Goal: Information Seeking & Learning: Learn about a topic

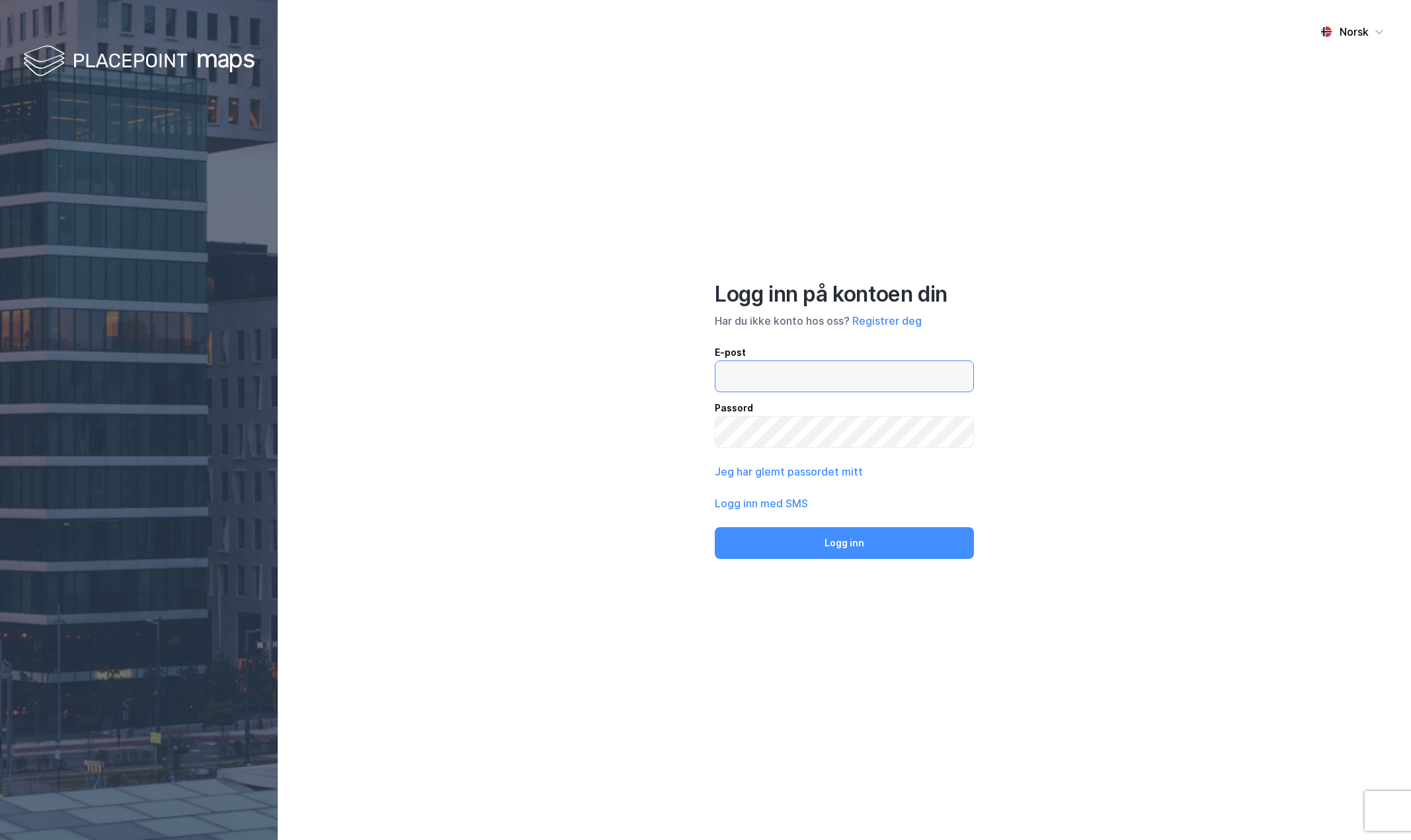
click at [794, 378] on input "email" at bounding box center [844, 376] width 258 height 31
type input "[PERSON_NAME][EMAIL_ADDRESS][DOMAIN_NAME]"
click at [715, 527] on button "Logg inn" at bounding box center [845, 543] width 260 height 31
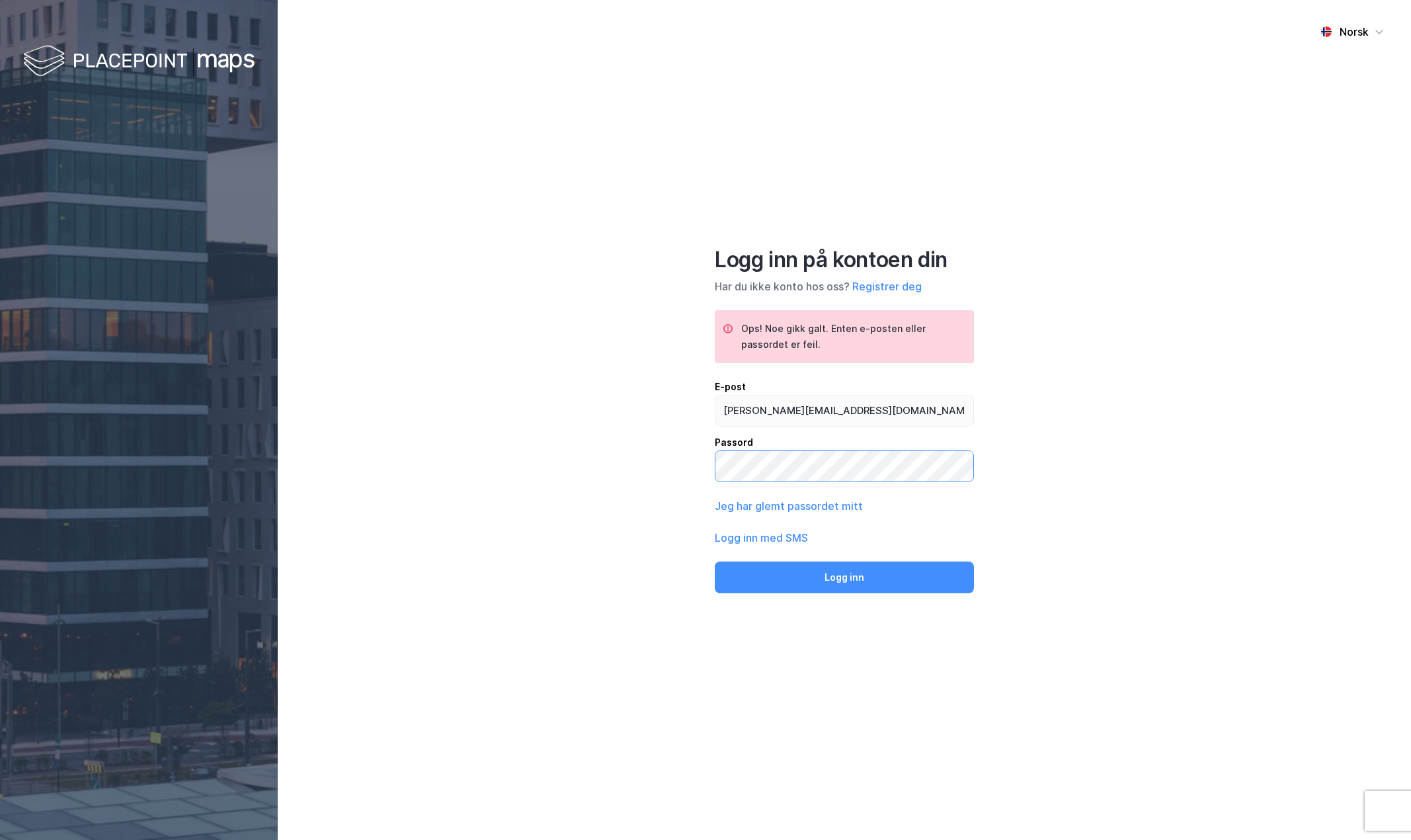
click at [619, 452] on div "Norsk Logg inn på kontoen din Har du ikke konto hos oss? Registrer deg Ops! Noe…" at bounding box center [844, 420] width 1134 height 840
click at [715, 561] on button "Logg inn" at bounding box center [845, 576] width 260 height 31
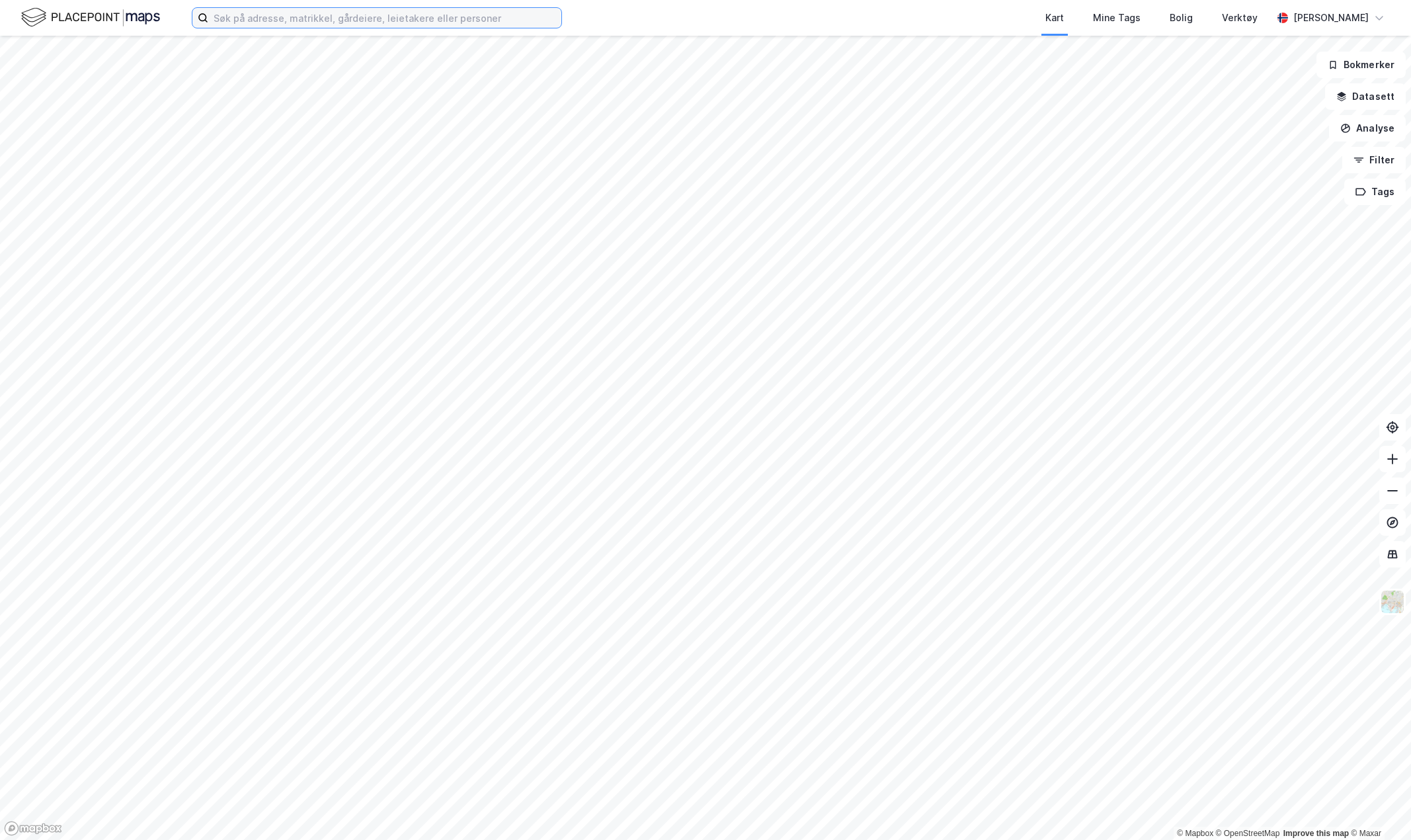
click at [308, 19] on input at bounding box center [385, 18] width 353 height 20
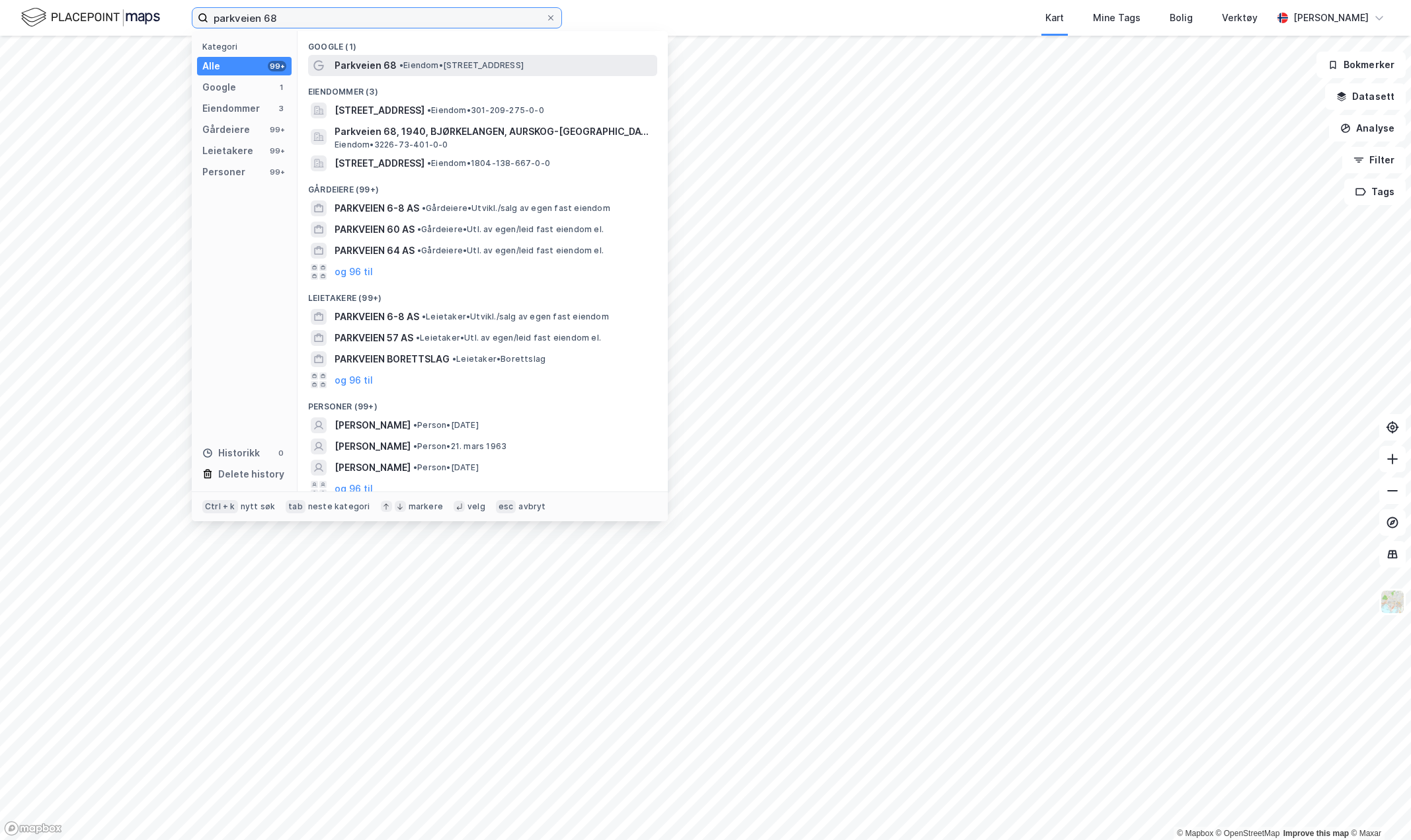
type input "parkveien 68"
click at [343, 73] on span "Parkveien 68" at bounding box center [365, 65] width 62 height 16
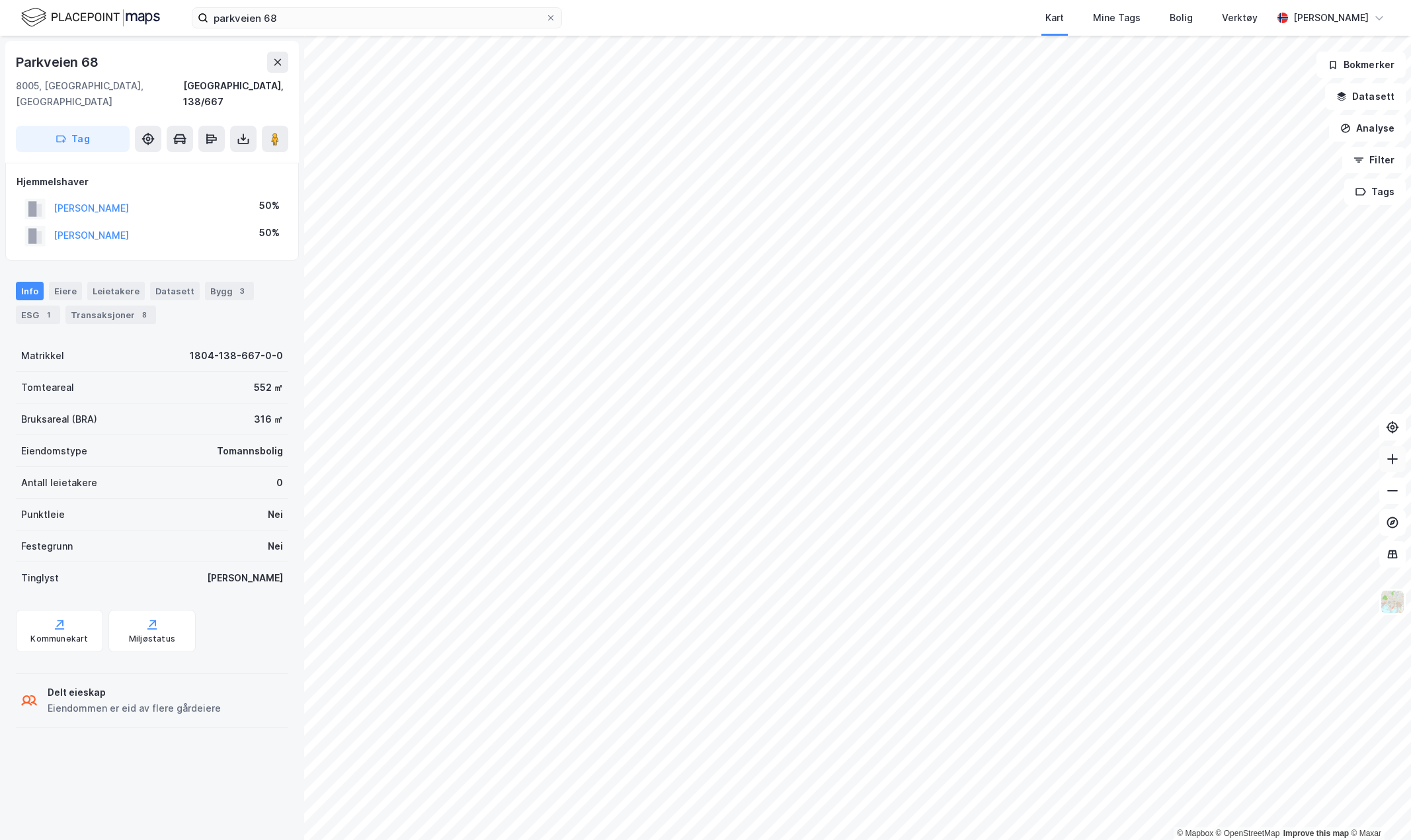
click at [1396, 457] on icon at bounding box center [1392, 459] width 13 height 13
click at [308, 16] on input "parkveien 68" at bounding box center [377, 18] width 337 height 20
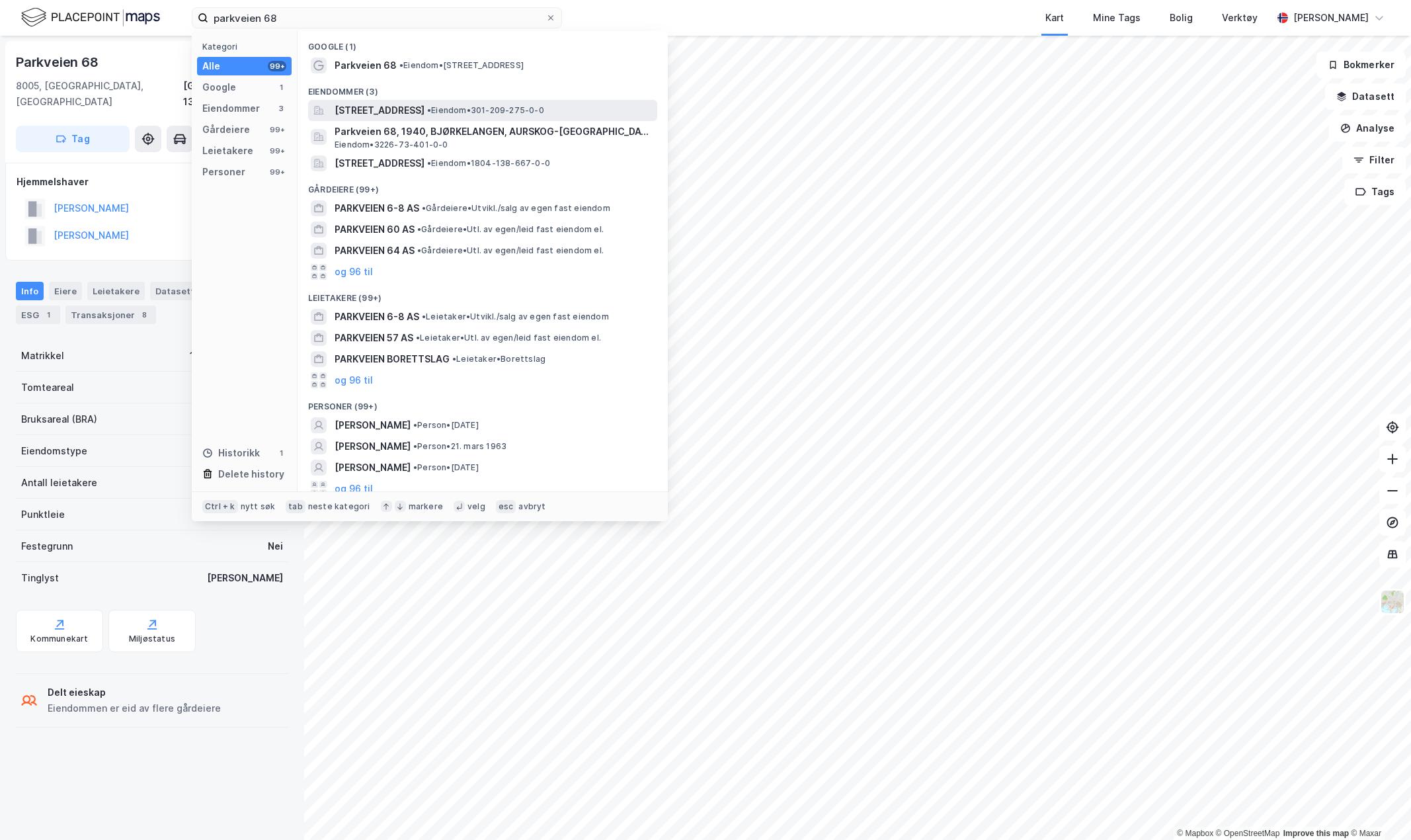
click at [447, 101] on div "[STREET_ADDRESS] • Eiendom • 301-209-275-0-0" at bounding box center [482, 110] width 349 height 21
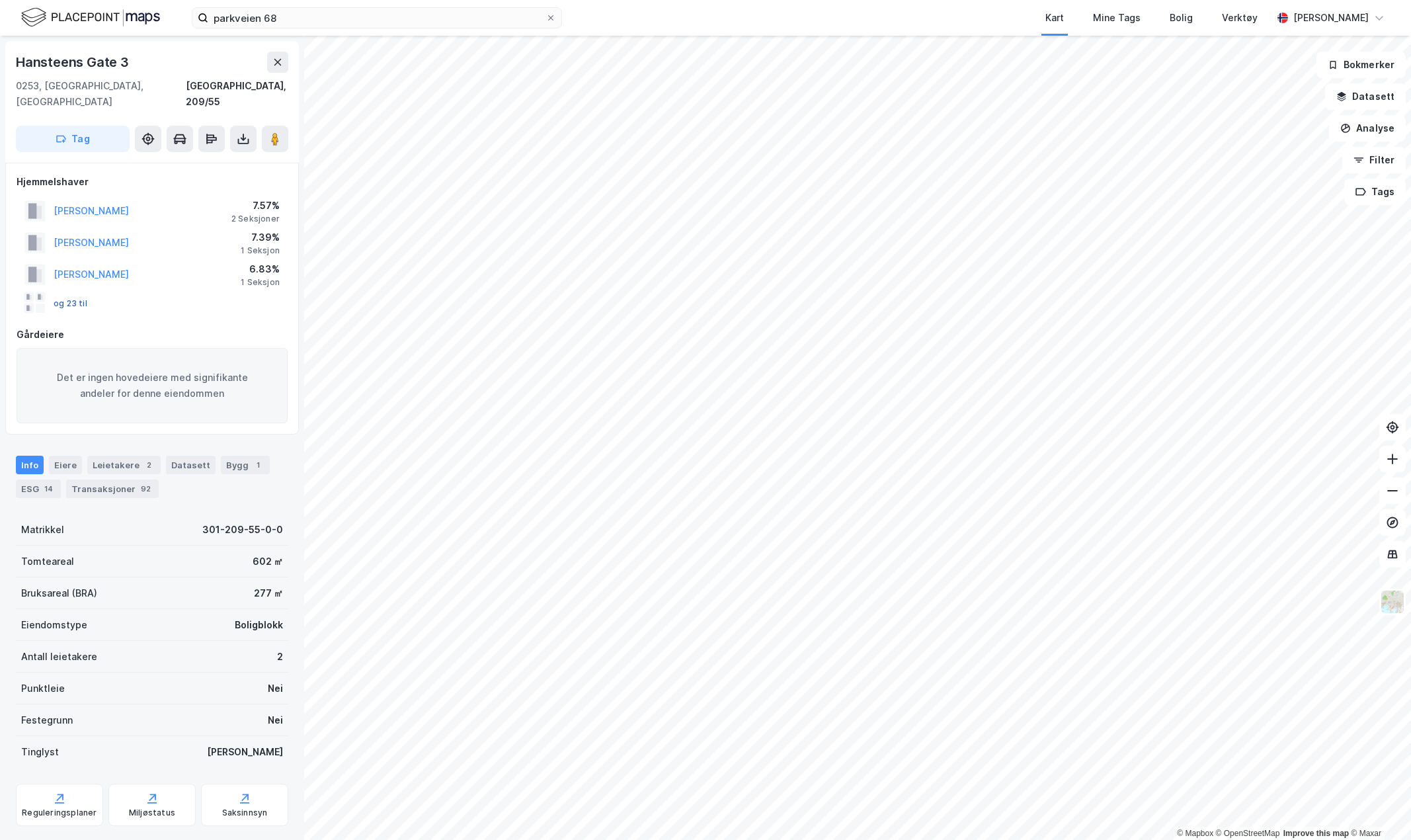
click at [0, 0] on button "og 23 til" at bounding box center [0, 0] width 0 height 0
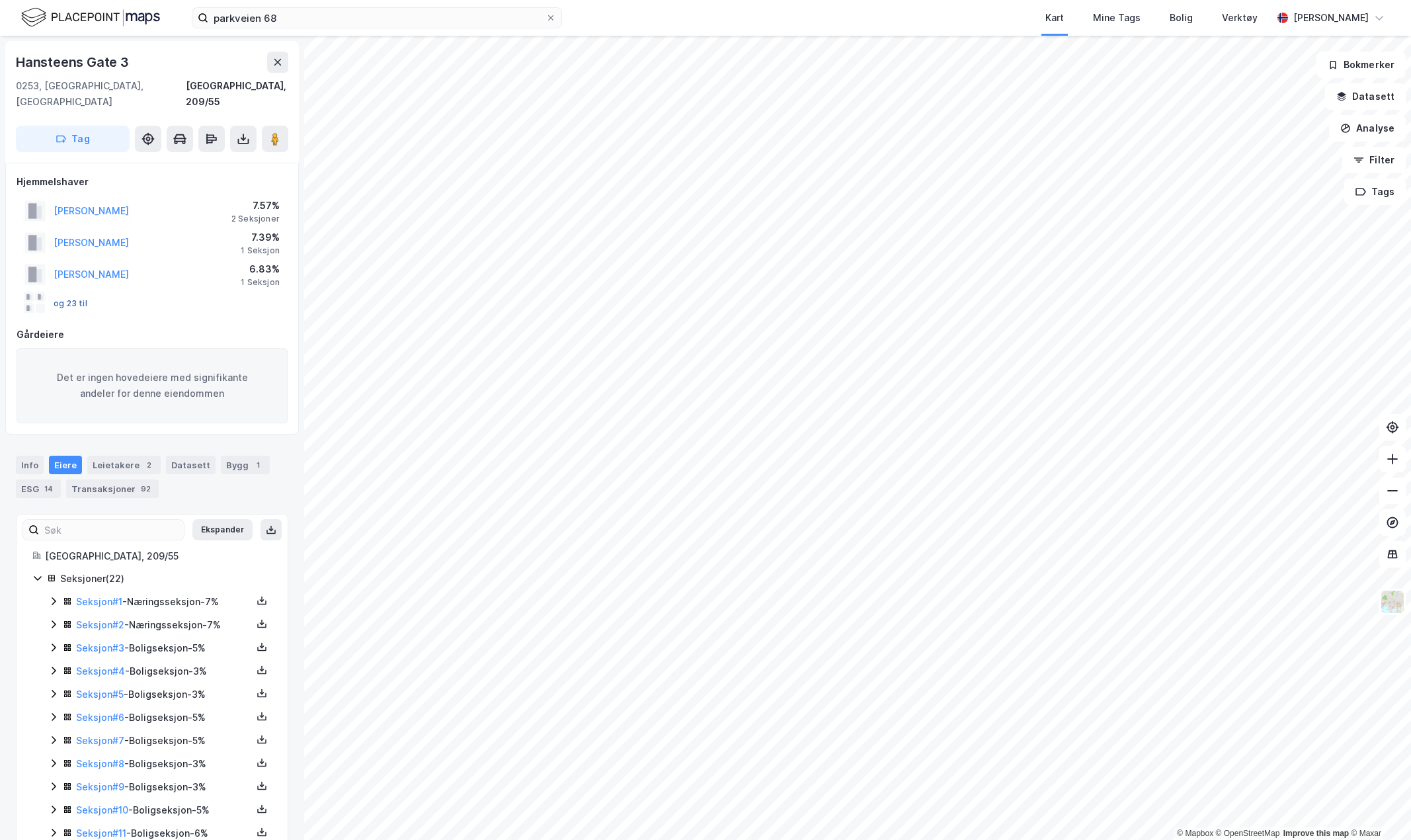
click at [0, 0] on button "og 23 til" at bounding box center [0, 0] width 0 height 0
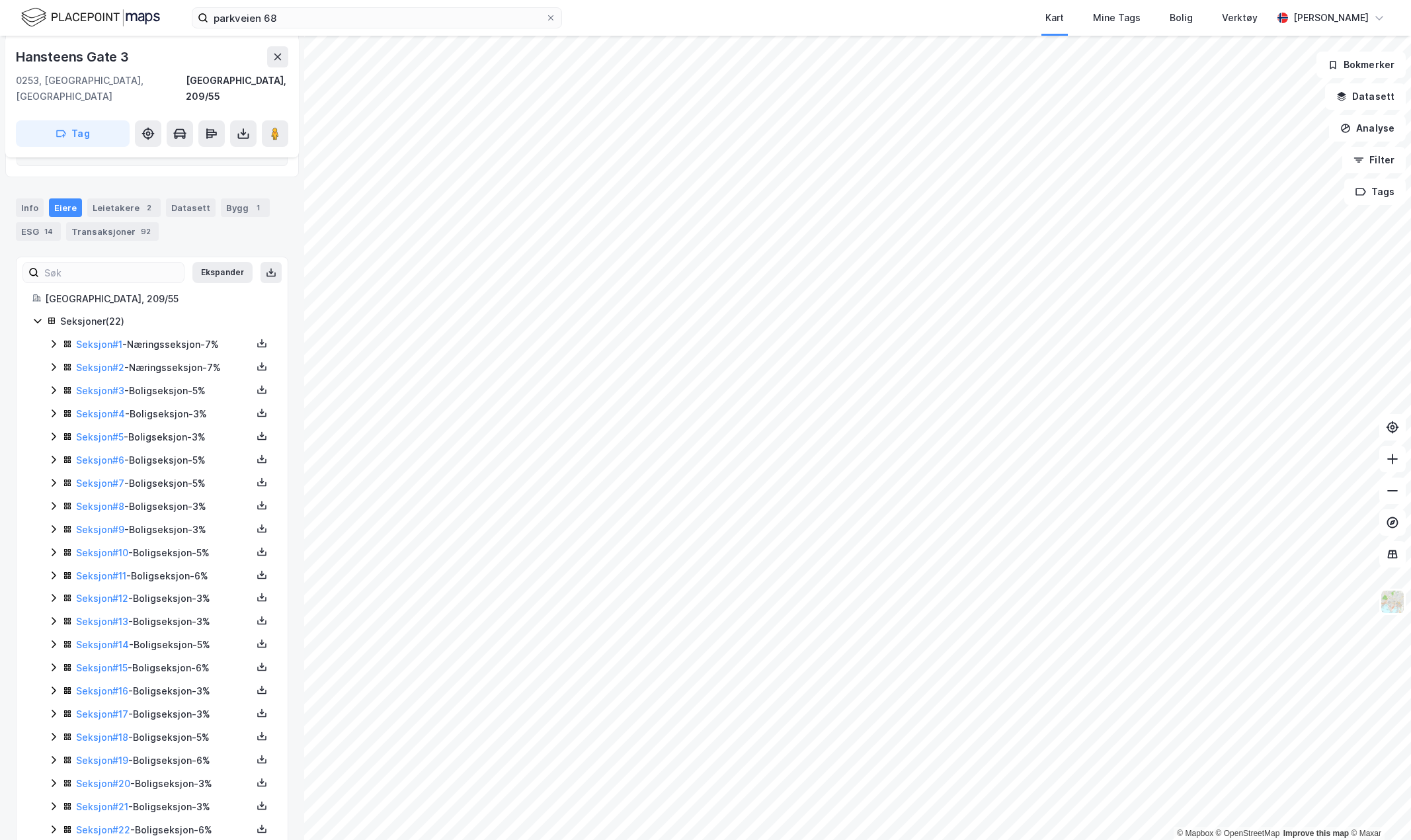
scroll to position [272, 0]
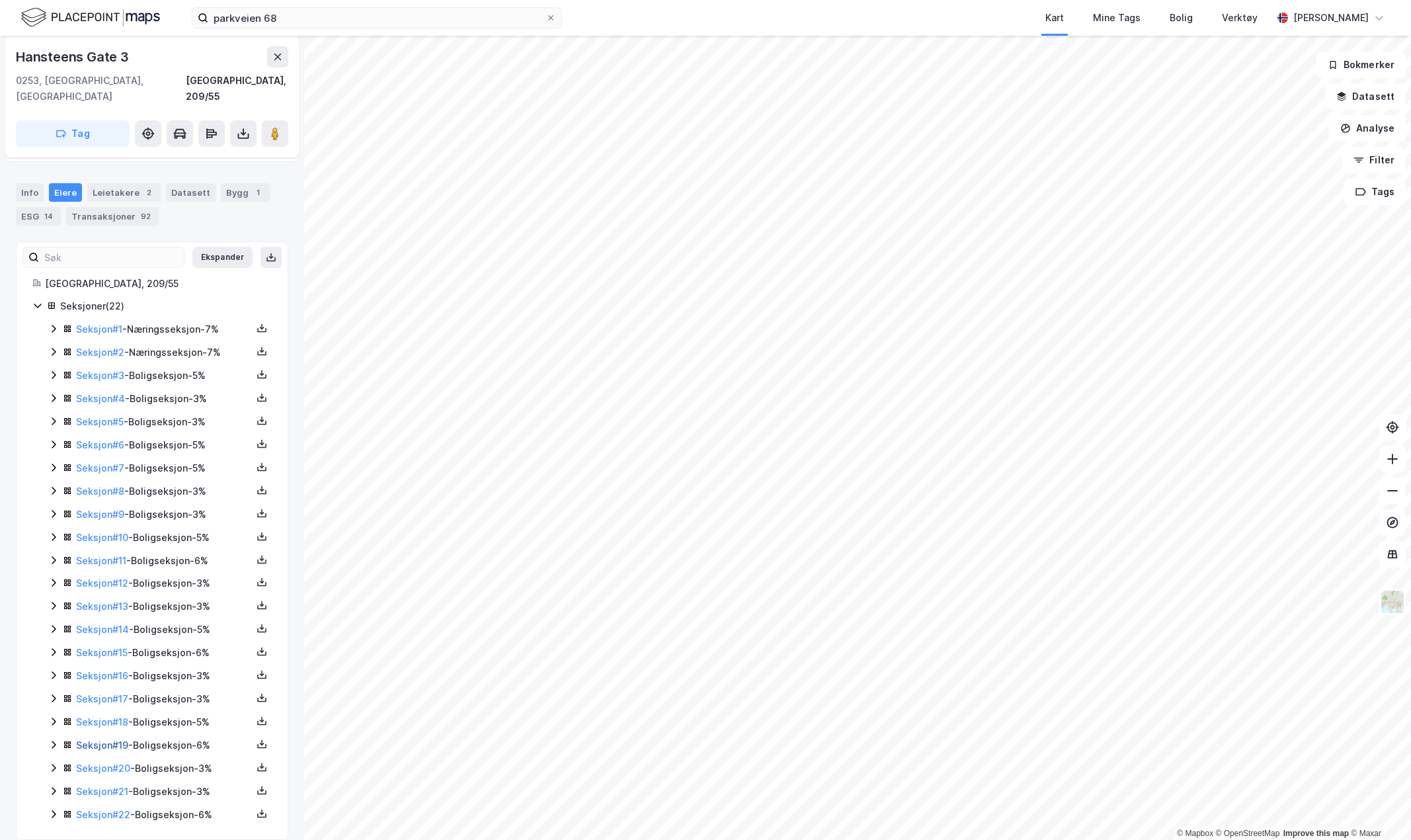
click at [123, 739] on link "Seksjon # 19" at bounding box center [102, 745] width 52 height 11
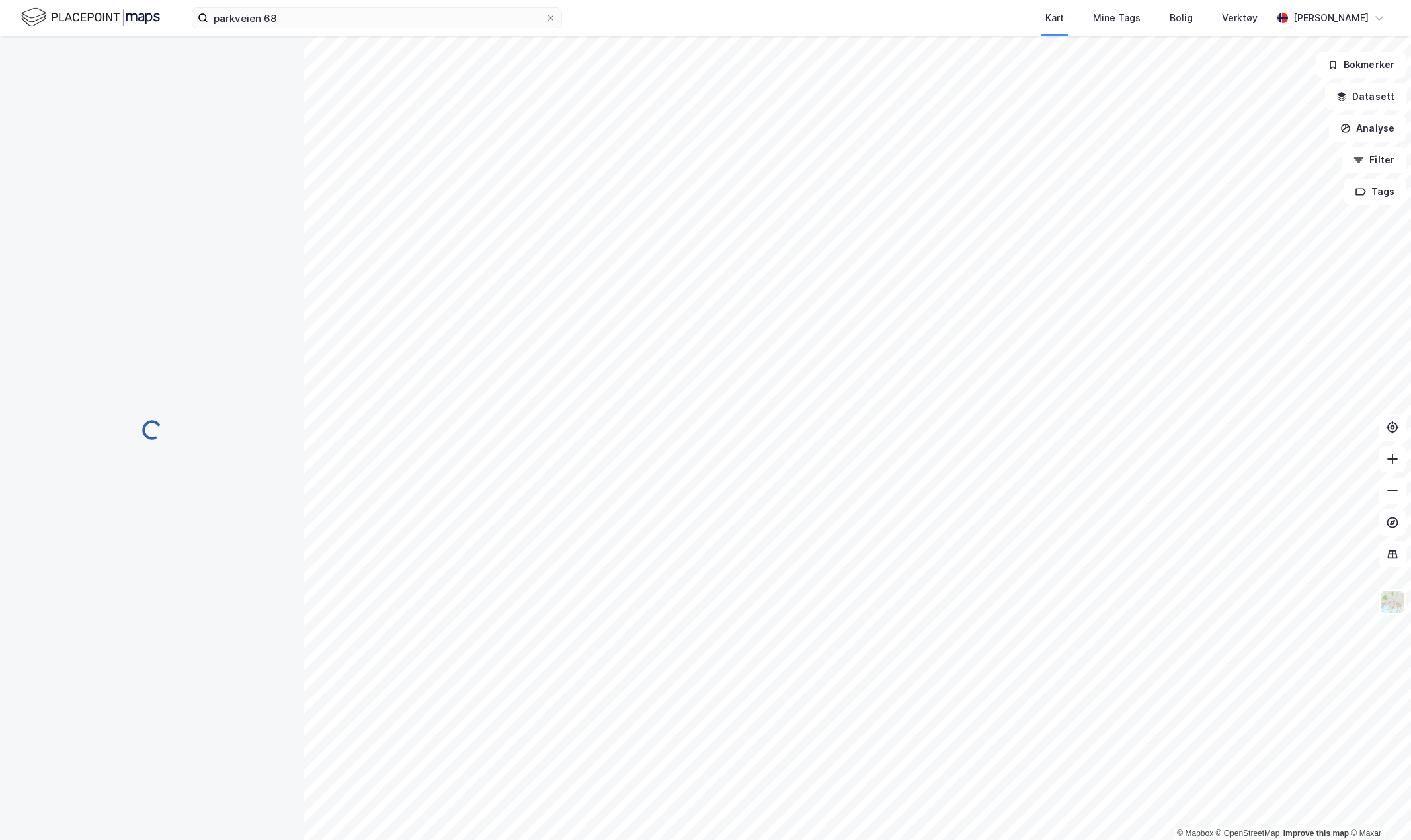
scroll to position [42, 0]
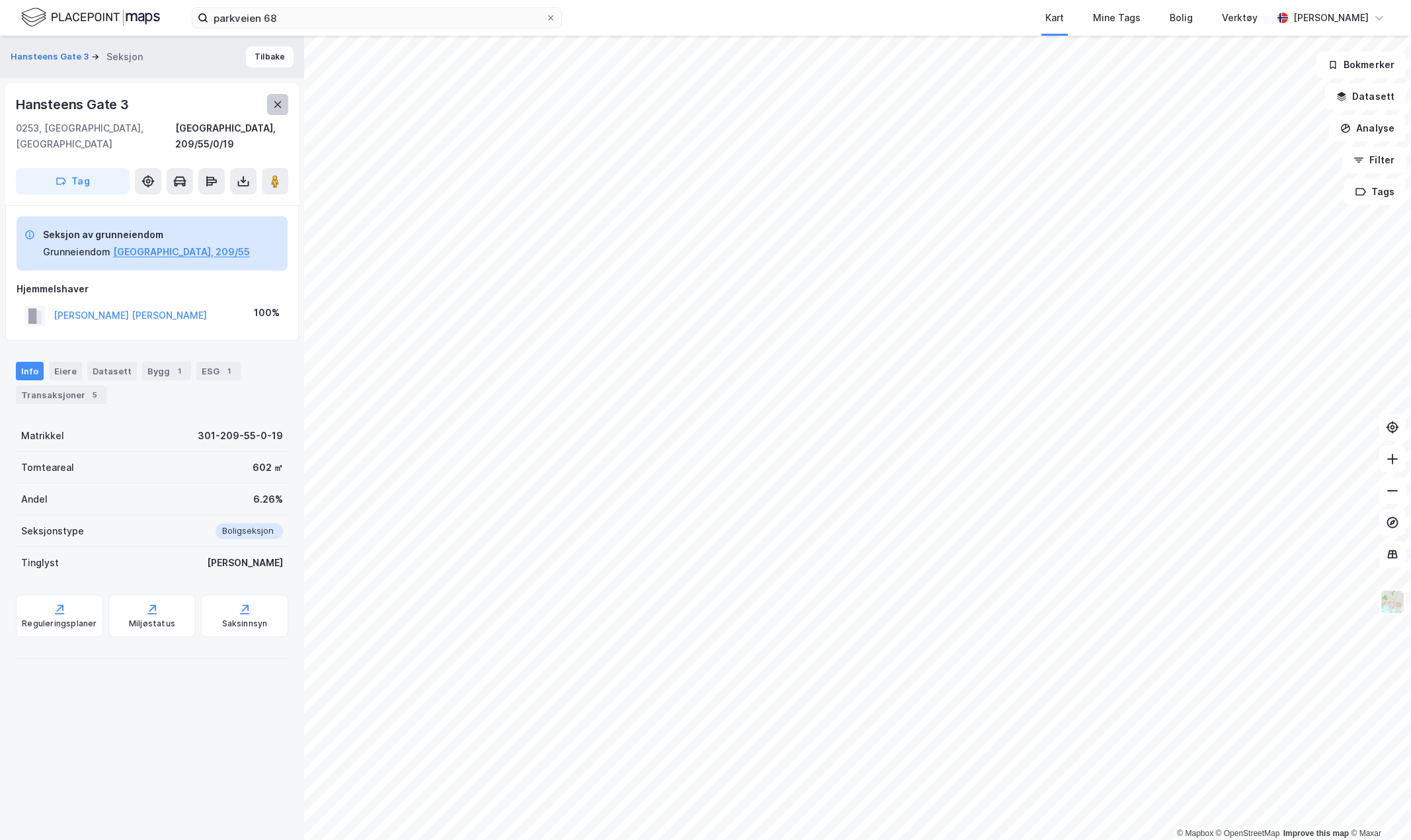
click at [273, 110] on button at bounding box center [277, 104] width 21 height 21
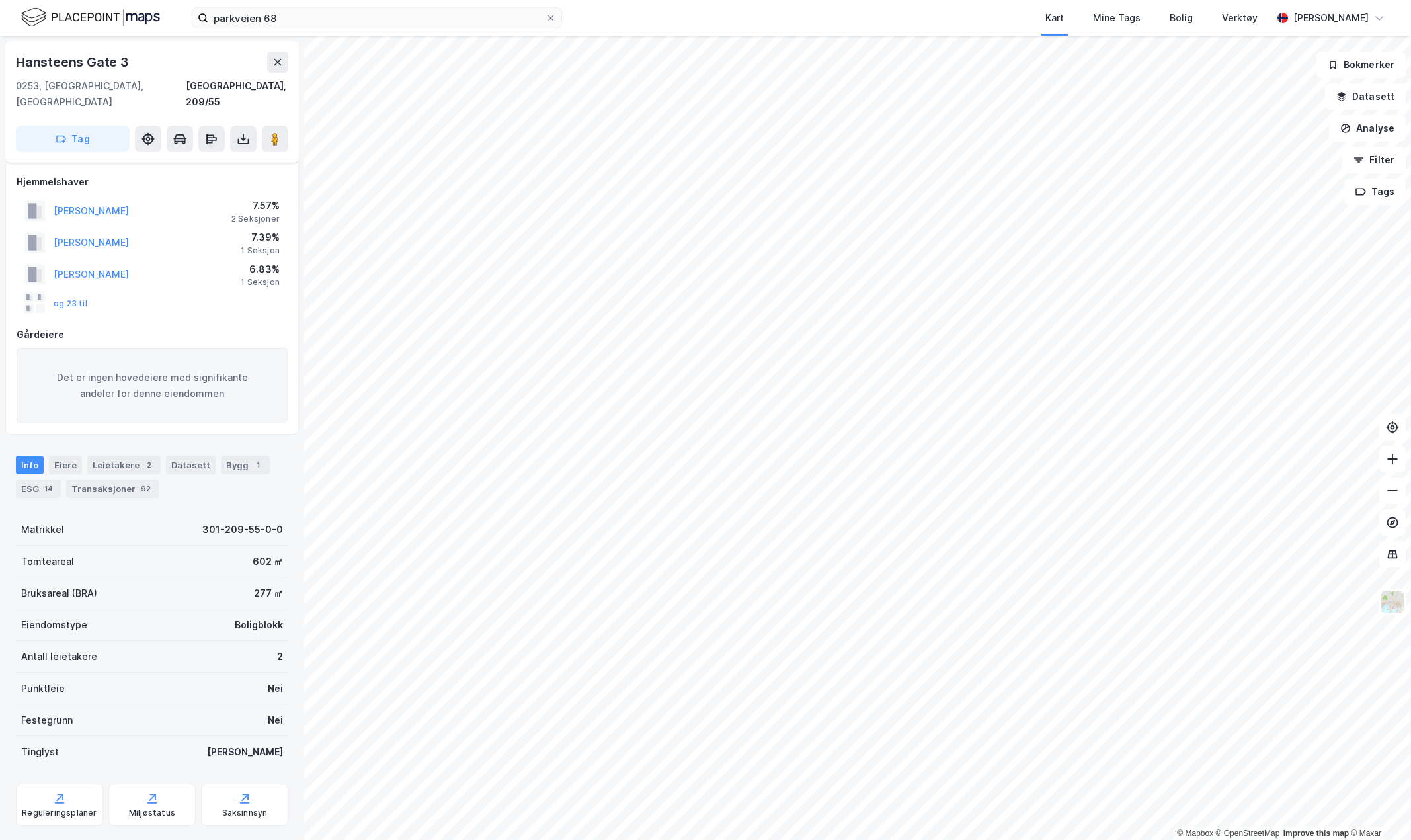
scroll to position [120, 0]
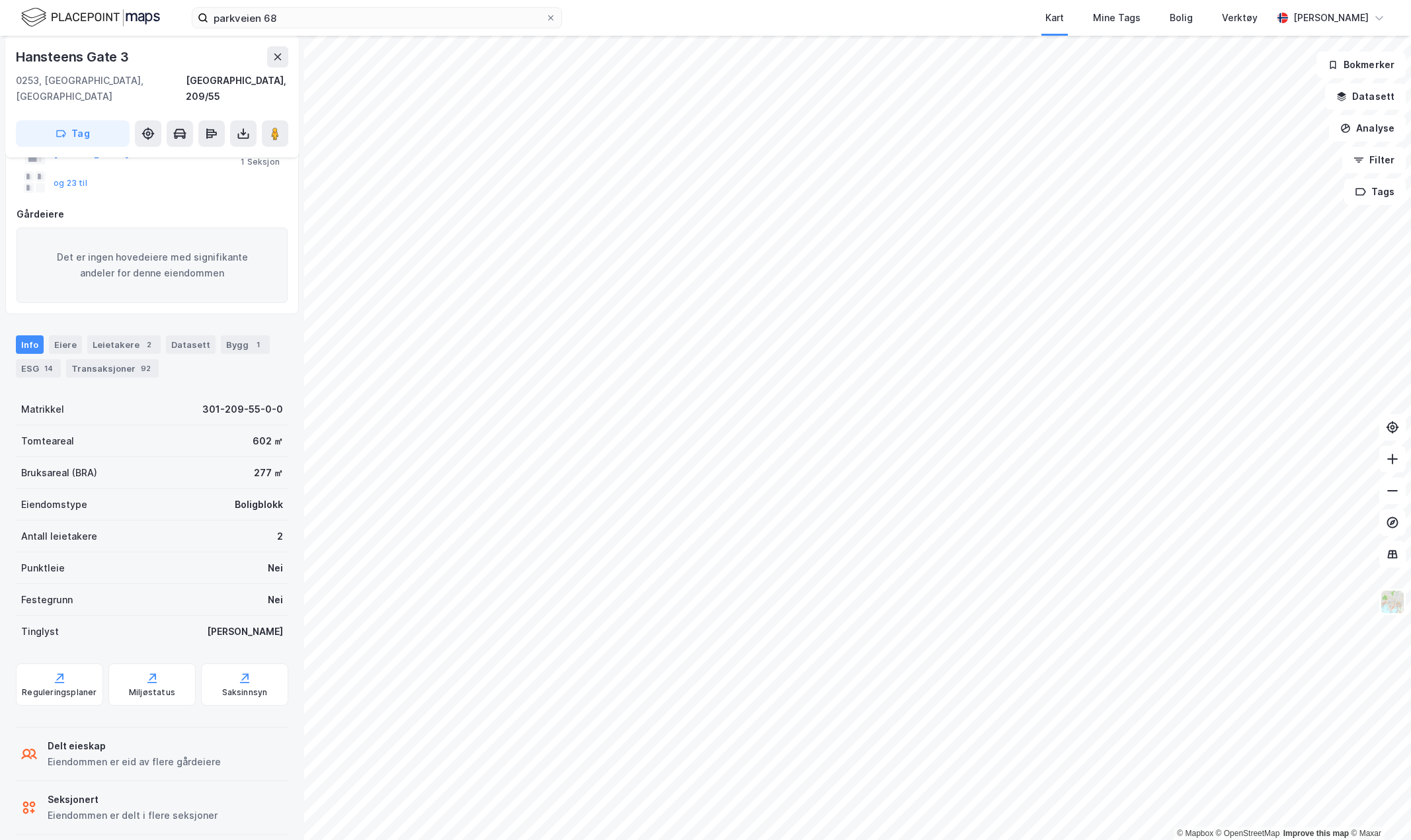
click at [57, 172] on div "og 23 til" at bounding box center [56, 182] width 63 height 21
click at [0, 0] on button "og 23 til" at bounding box center [0, 0] width 0 height 0
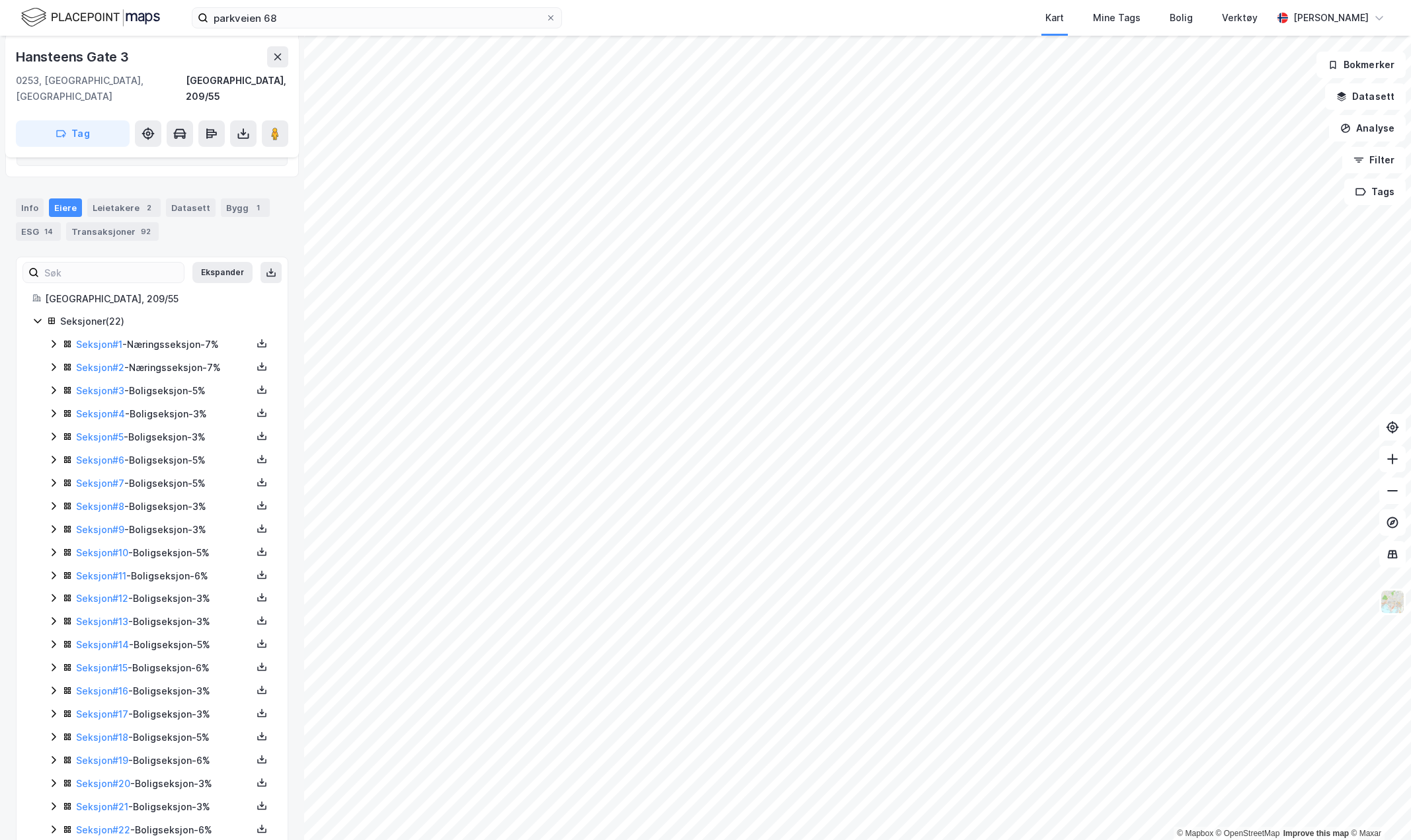
scroll to position [272, 0]
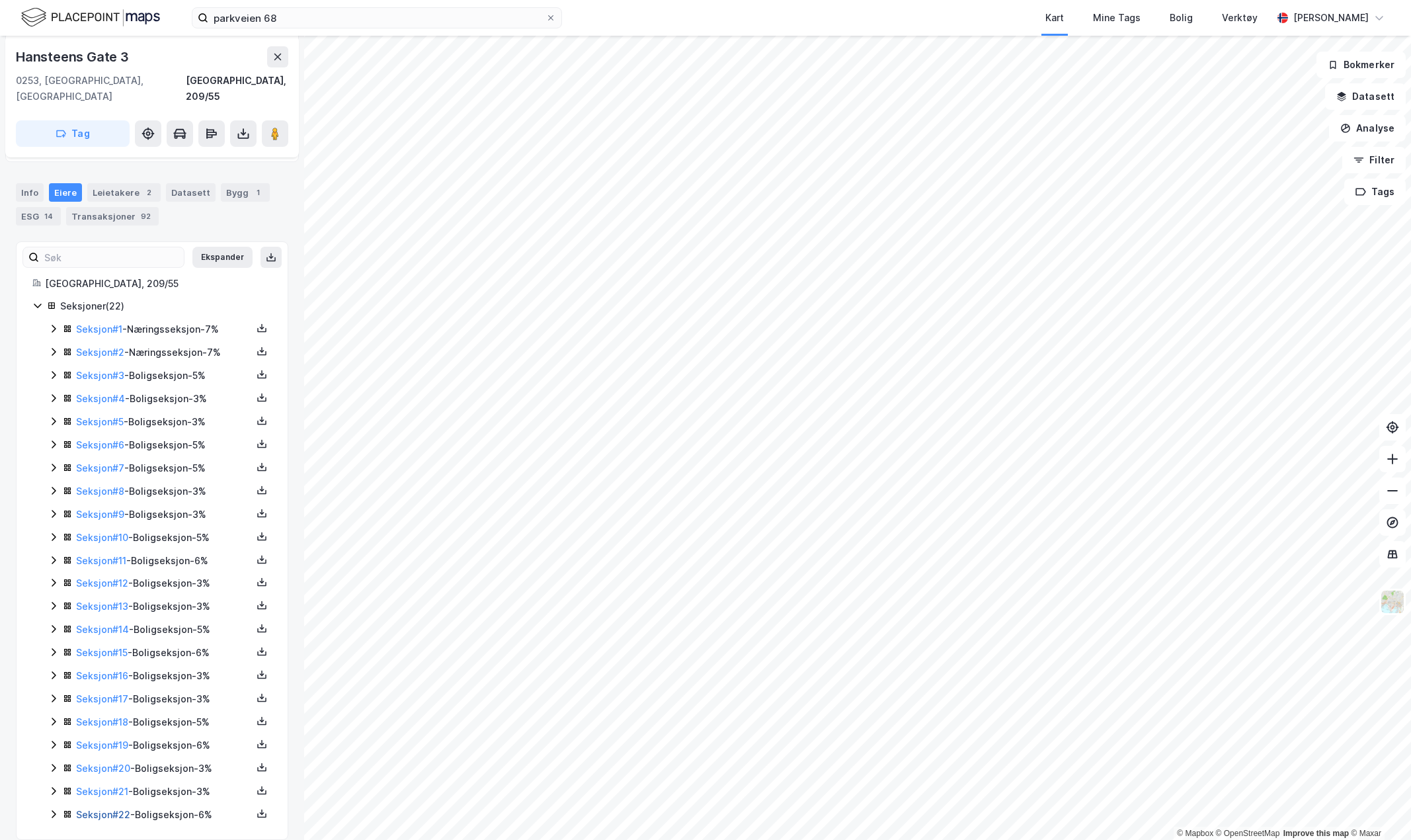
click at [119, 809] on link "Seksjon # 22" at bounding box center [102, 814] width 54 height 11
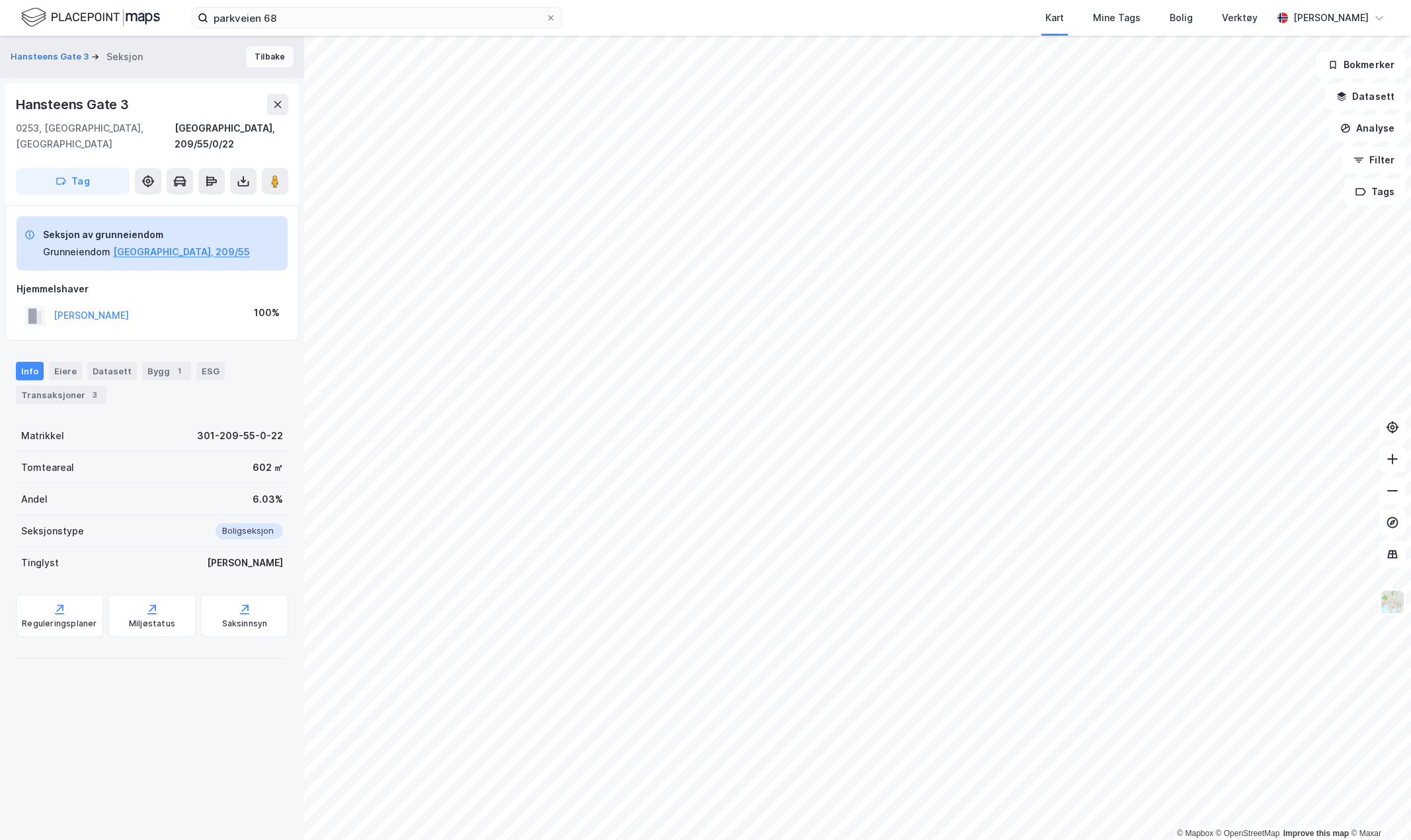
click at [248, 63] on button "Tilbake" at bounding box center [269, 56] width 48 height 21
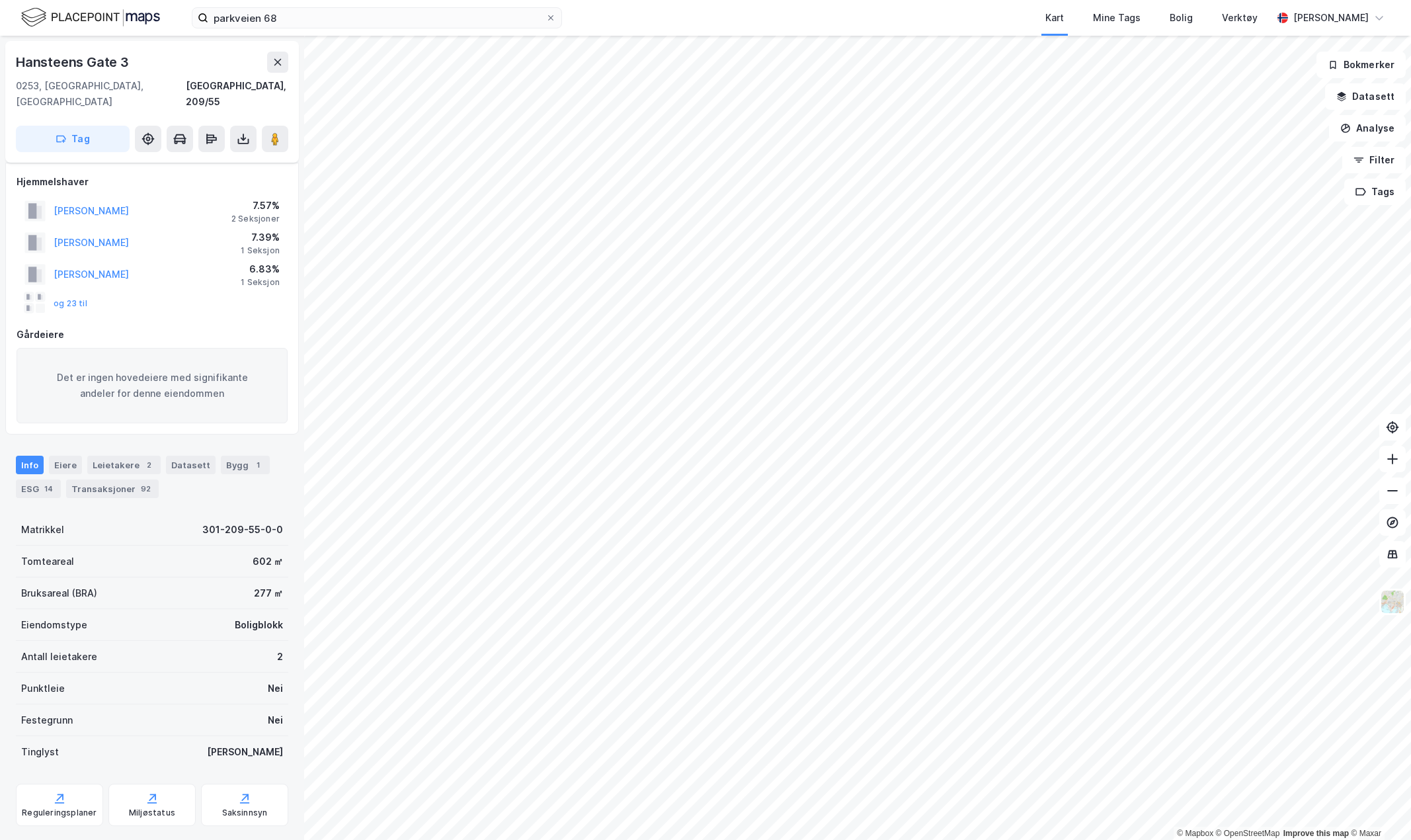
scroll to position [120, 0]
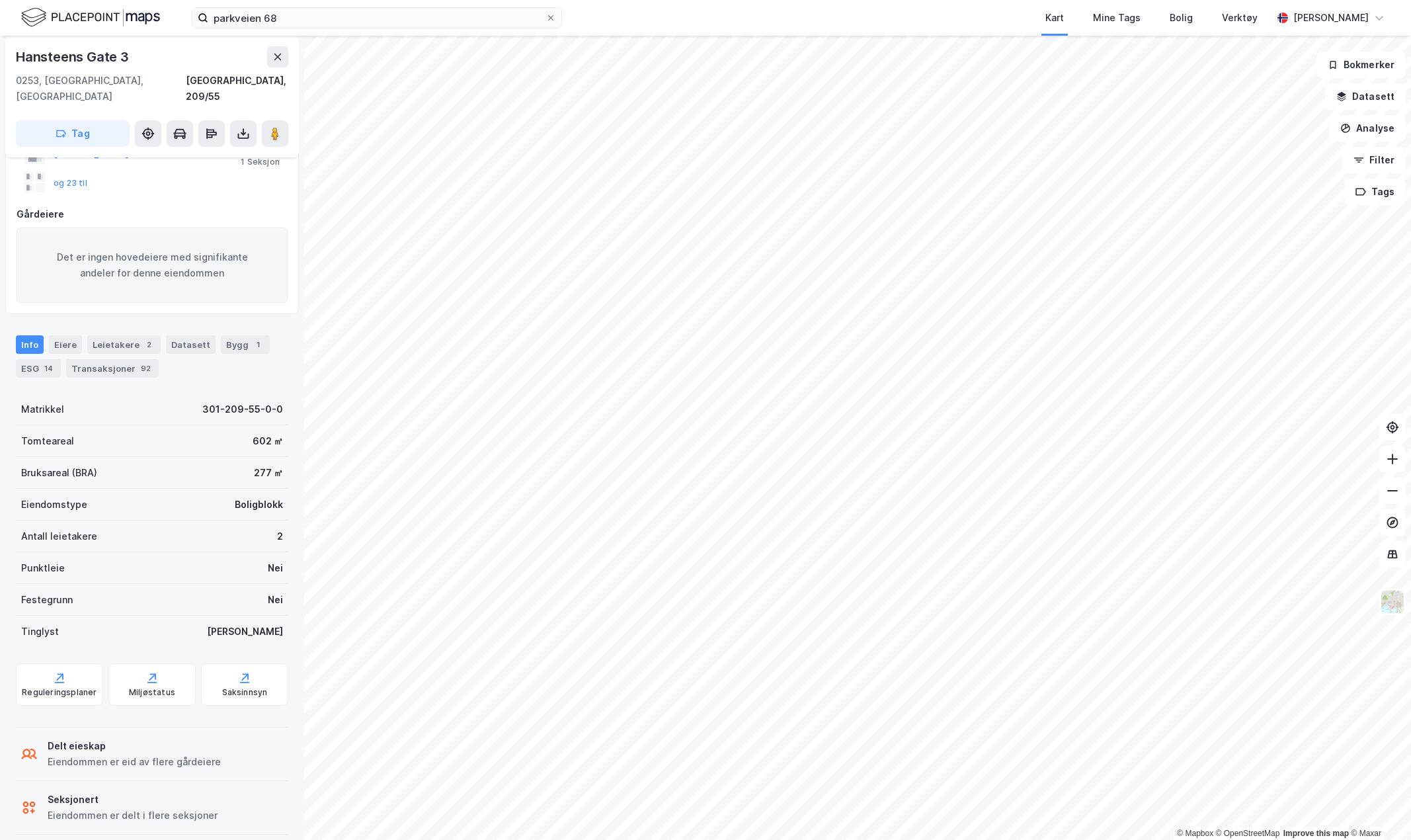
click at [69, 172] on div "og 23 til" at bounding box center [56, 182] width 63 height 21
click at [0, 0] on button "og 23 til" at bounding box center [0, 0] width 0 height 0
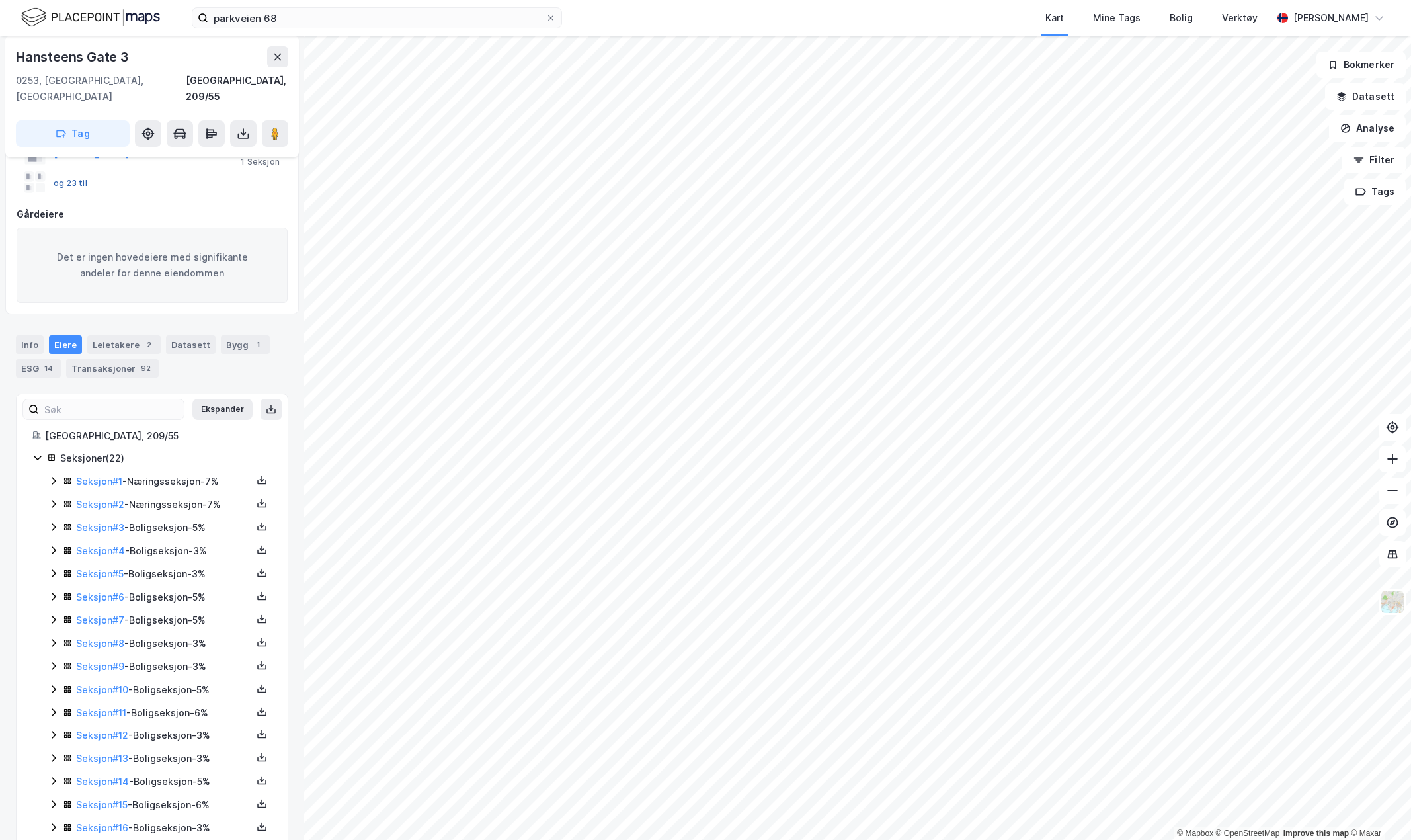
scroll to position [257, 0]
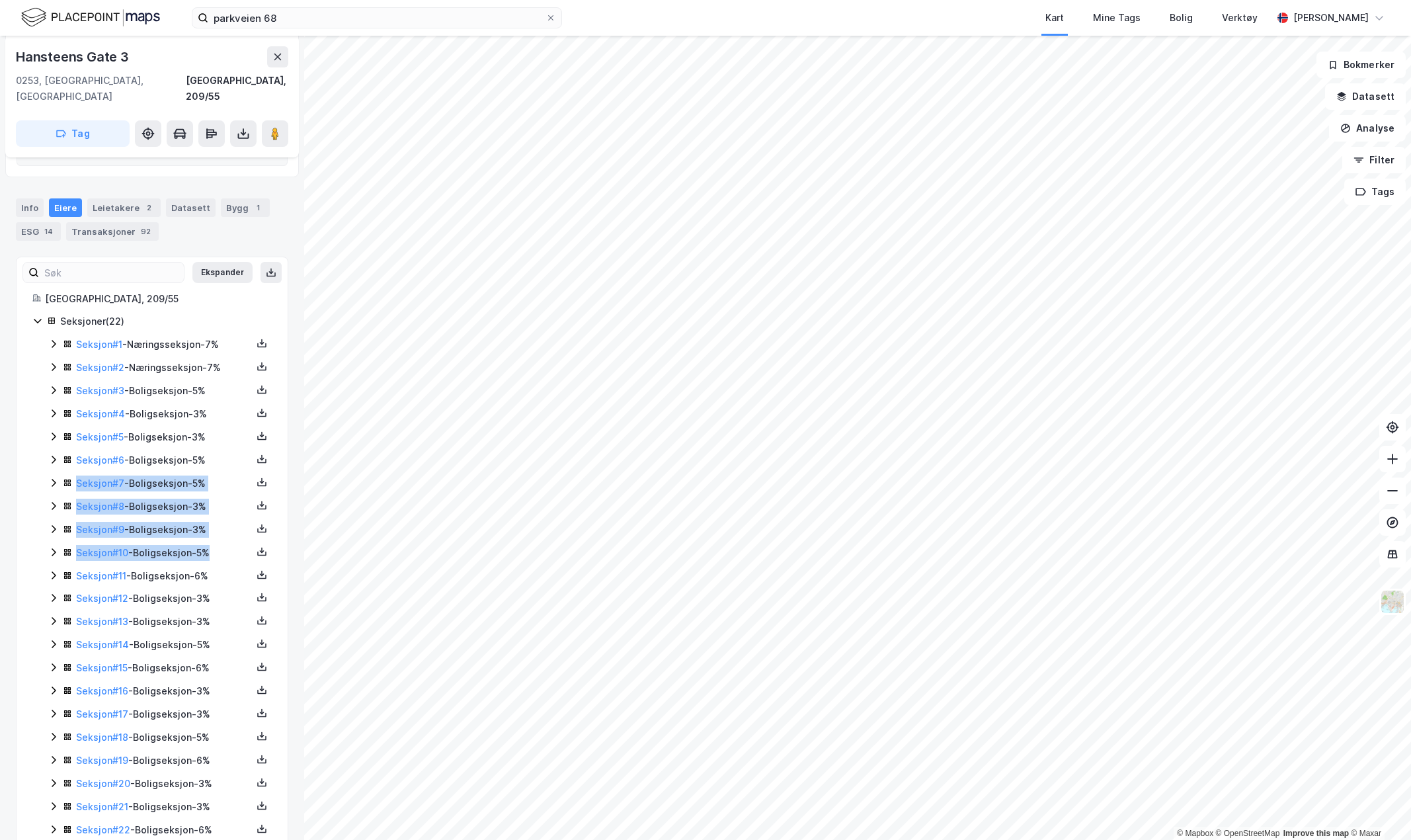
drag, startPoint x: 295, startPoint y: 484, endPoint x: 298, endPoint y: 534, distance: 50.1
click at [298, 534] on div "Hansteens Gate 3 [GEOGRAPHIC_DATA], 209/55 Tag Hjemmelshaver [PERSON_NAME] 7.57…" at bounding box center [152, 437] width 304 height 804
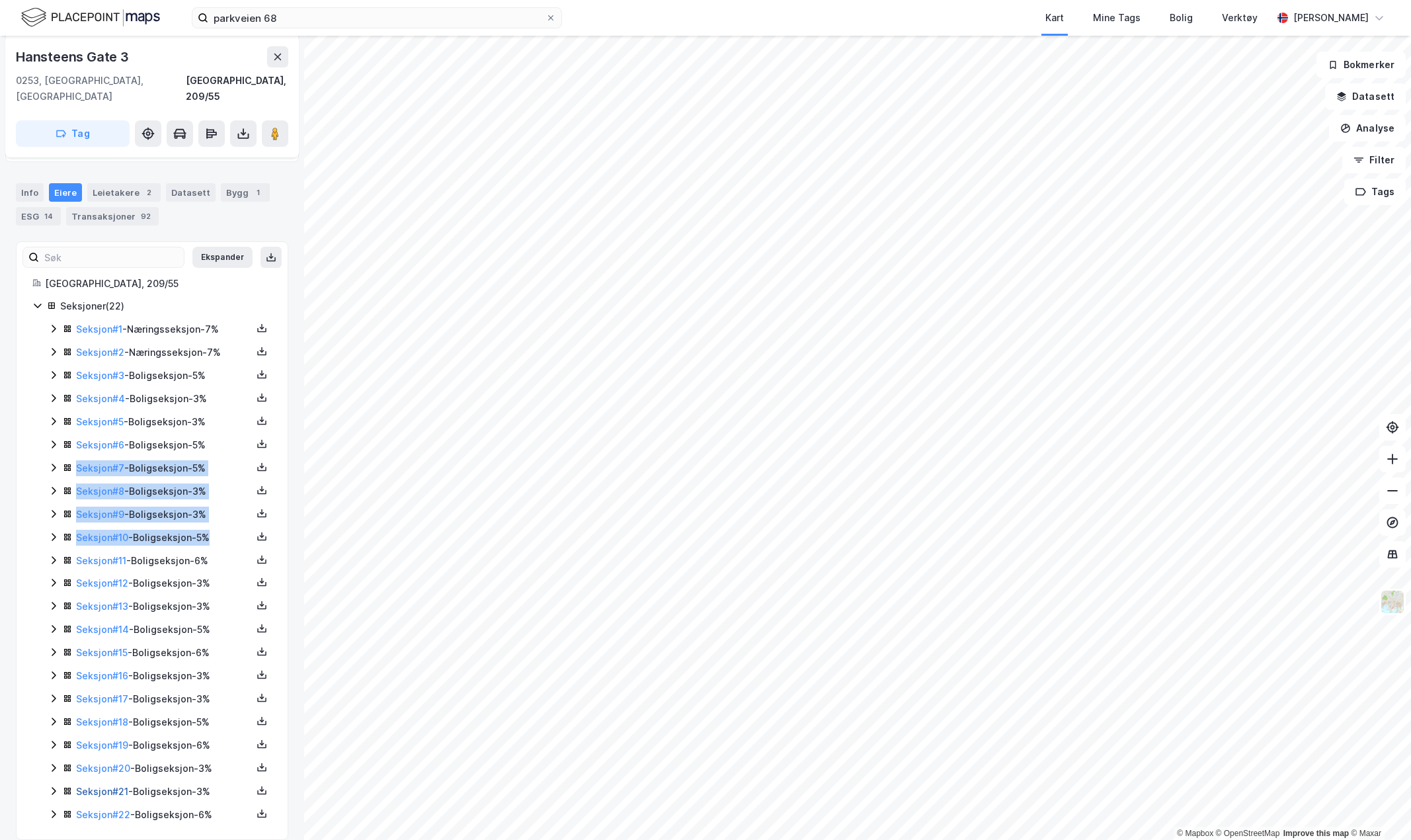
click at [122, 785] on link "Seksjon # 21" at bounding box center [102, 791] width 52 height 11
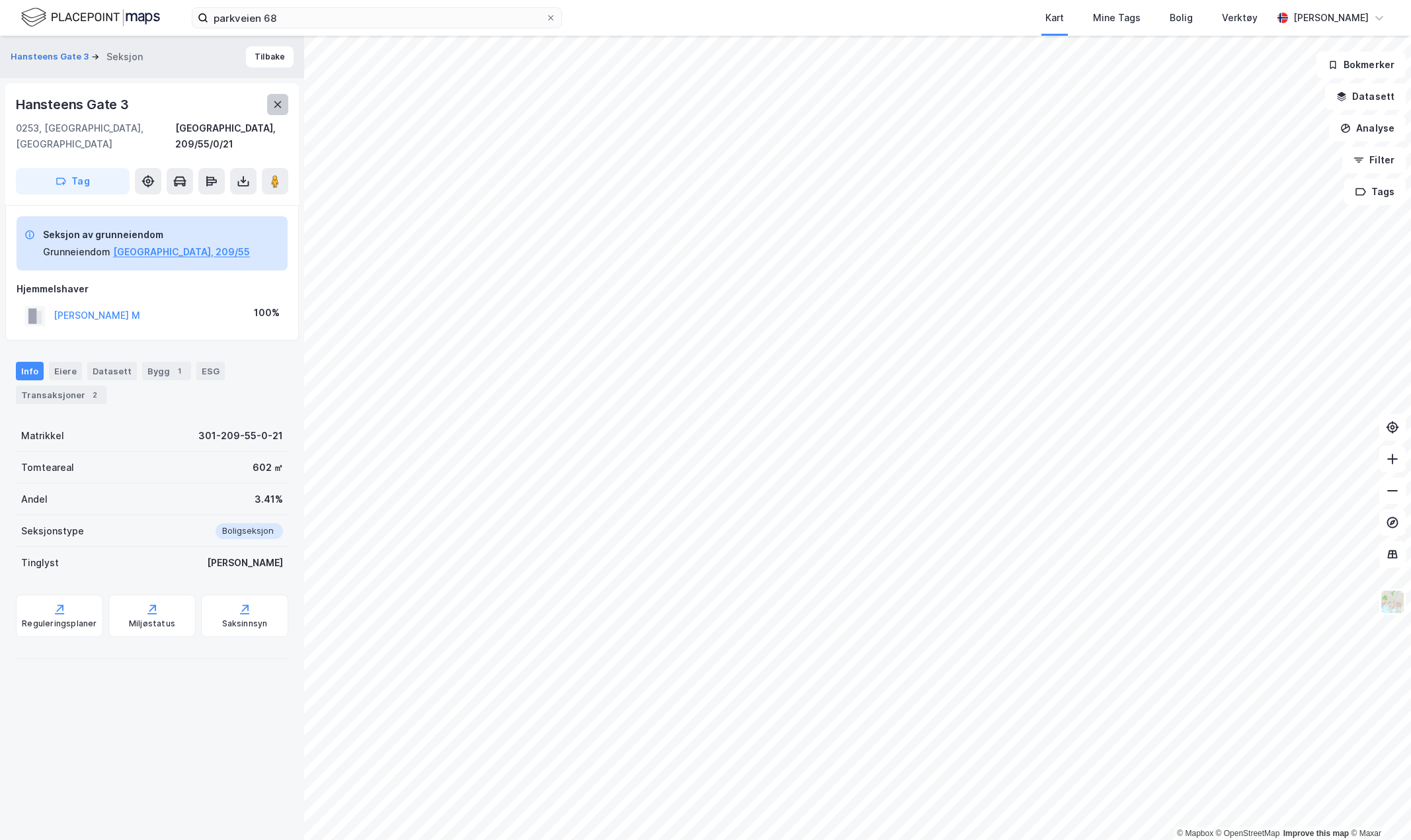
click at [279, 101] on icon at bounding box center [277, 104] width 10 height 10
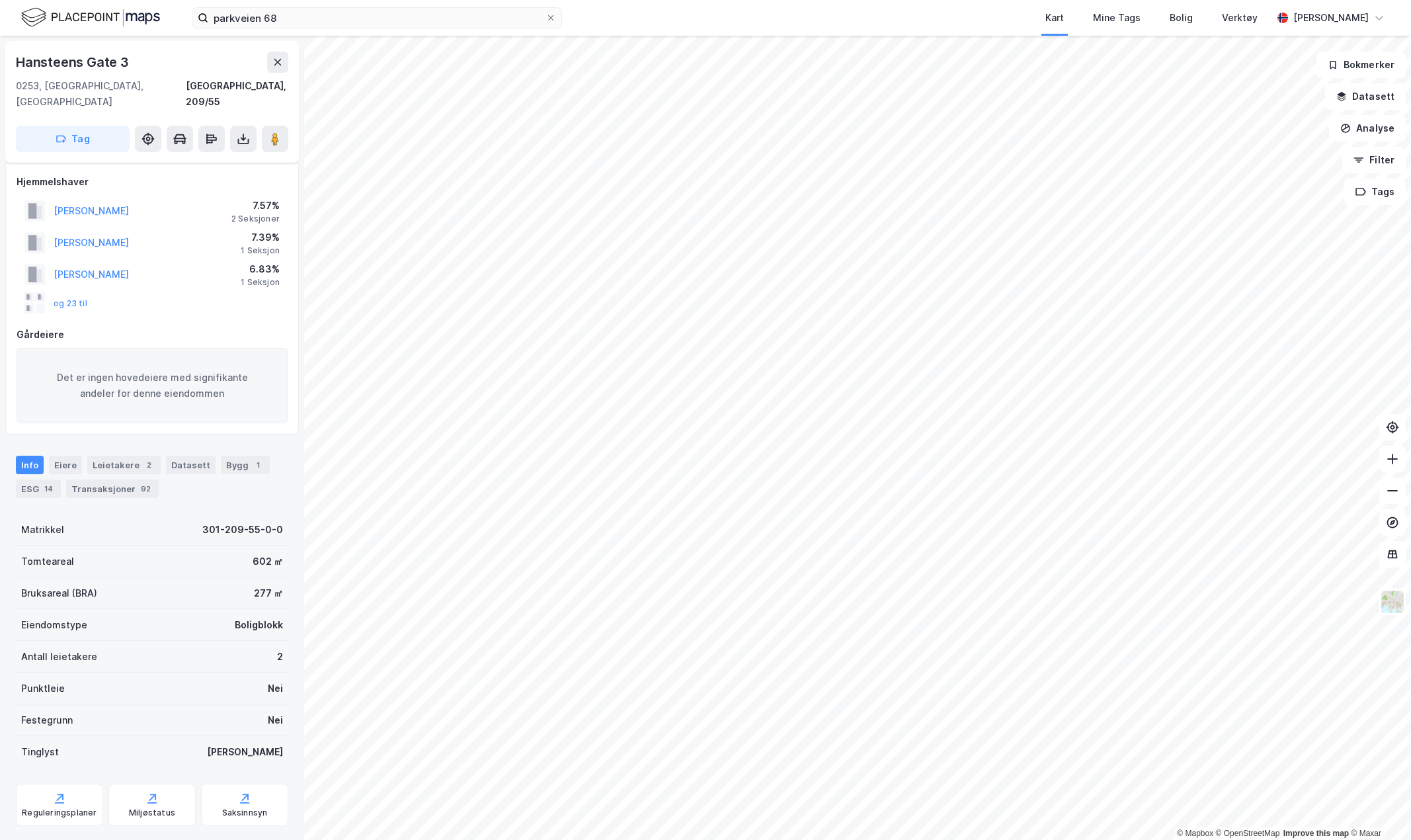
scroll to position [120, 0]
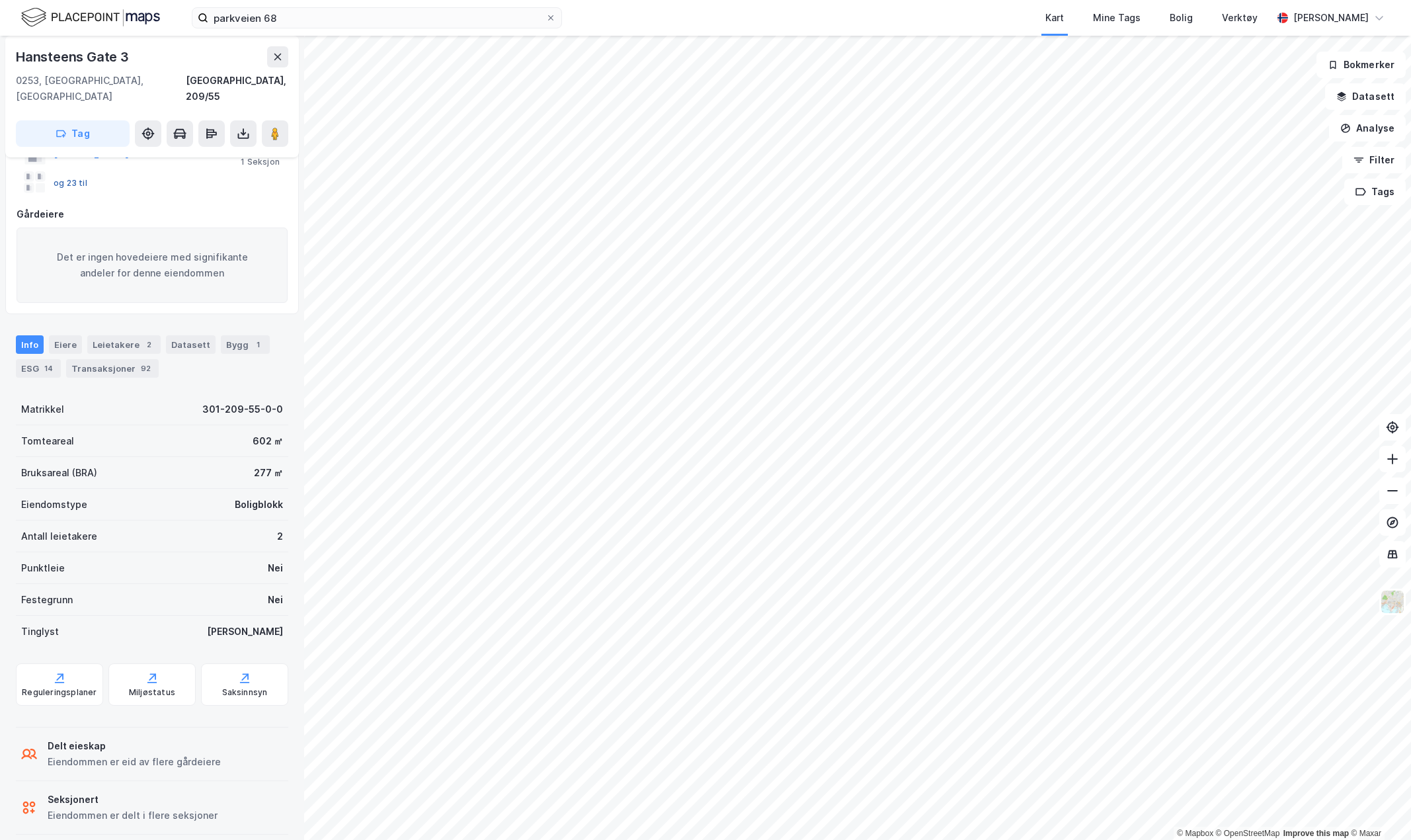
click at [0, 0] on button "og 23 til" at bounding box center [0, 0] width 0 height 0
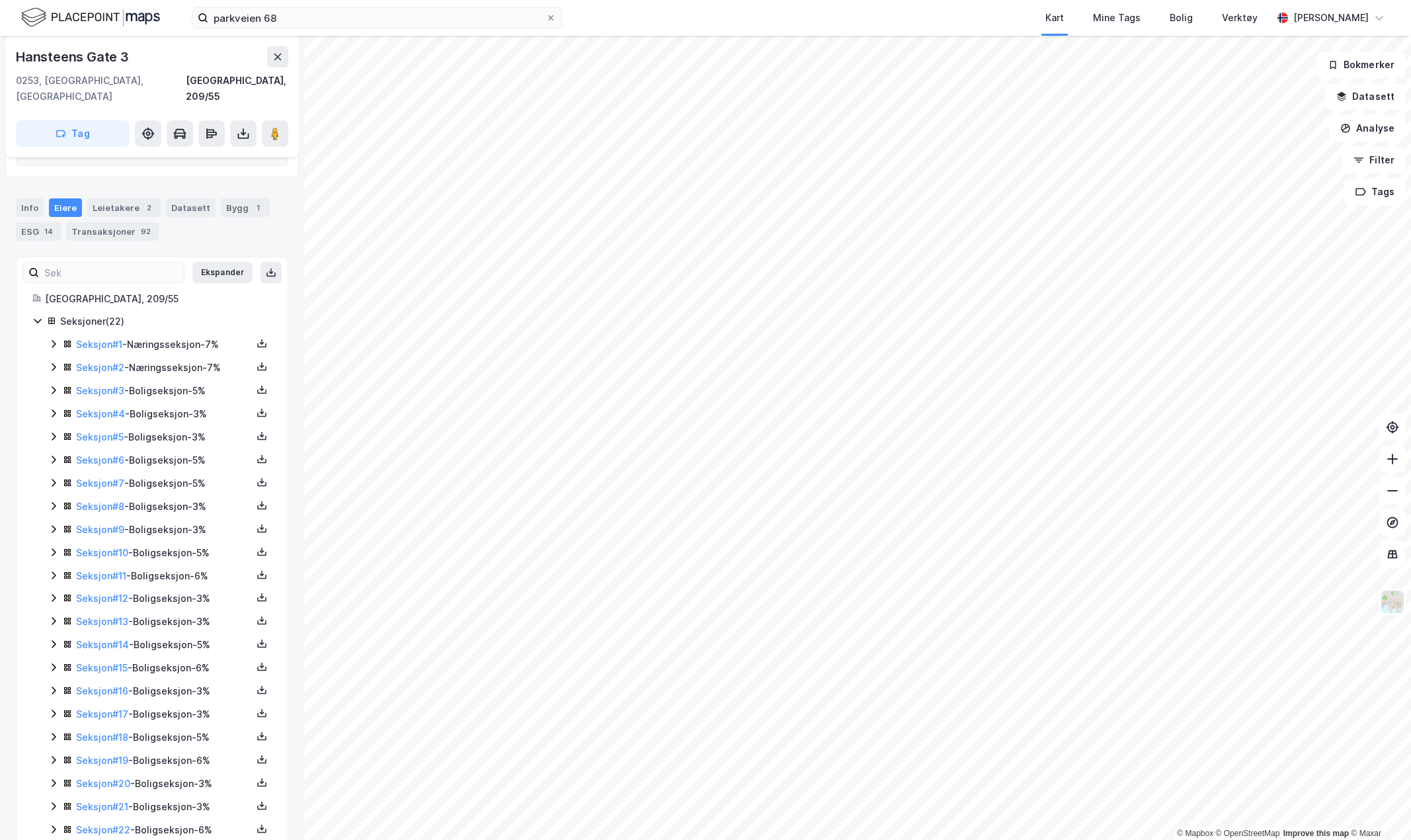
scroll to position [272, 0]
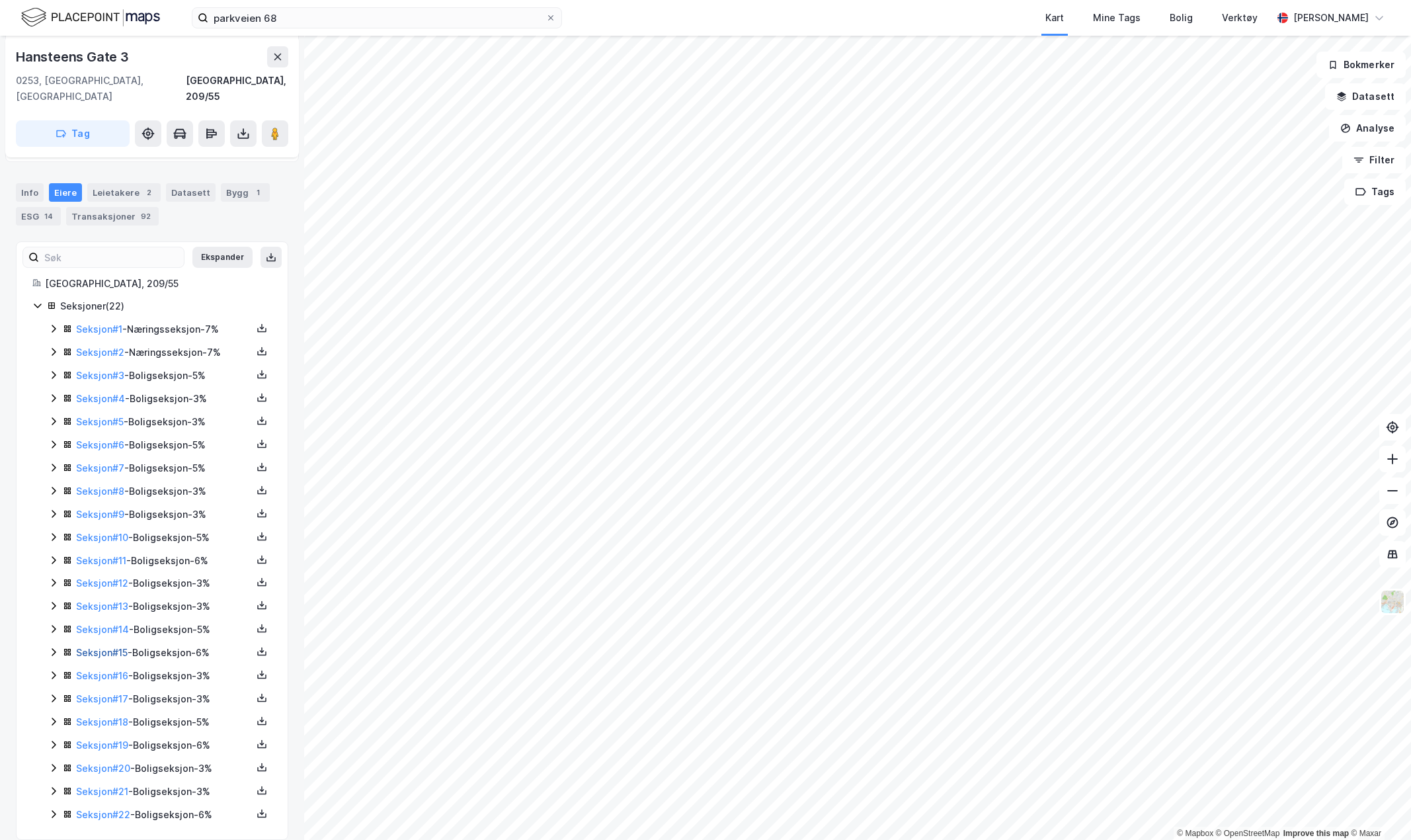
click at [85, 647] on link "Seksjon # 15" at bounding box center [102, 652] width 52 height 11
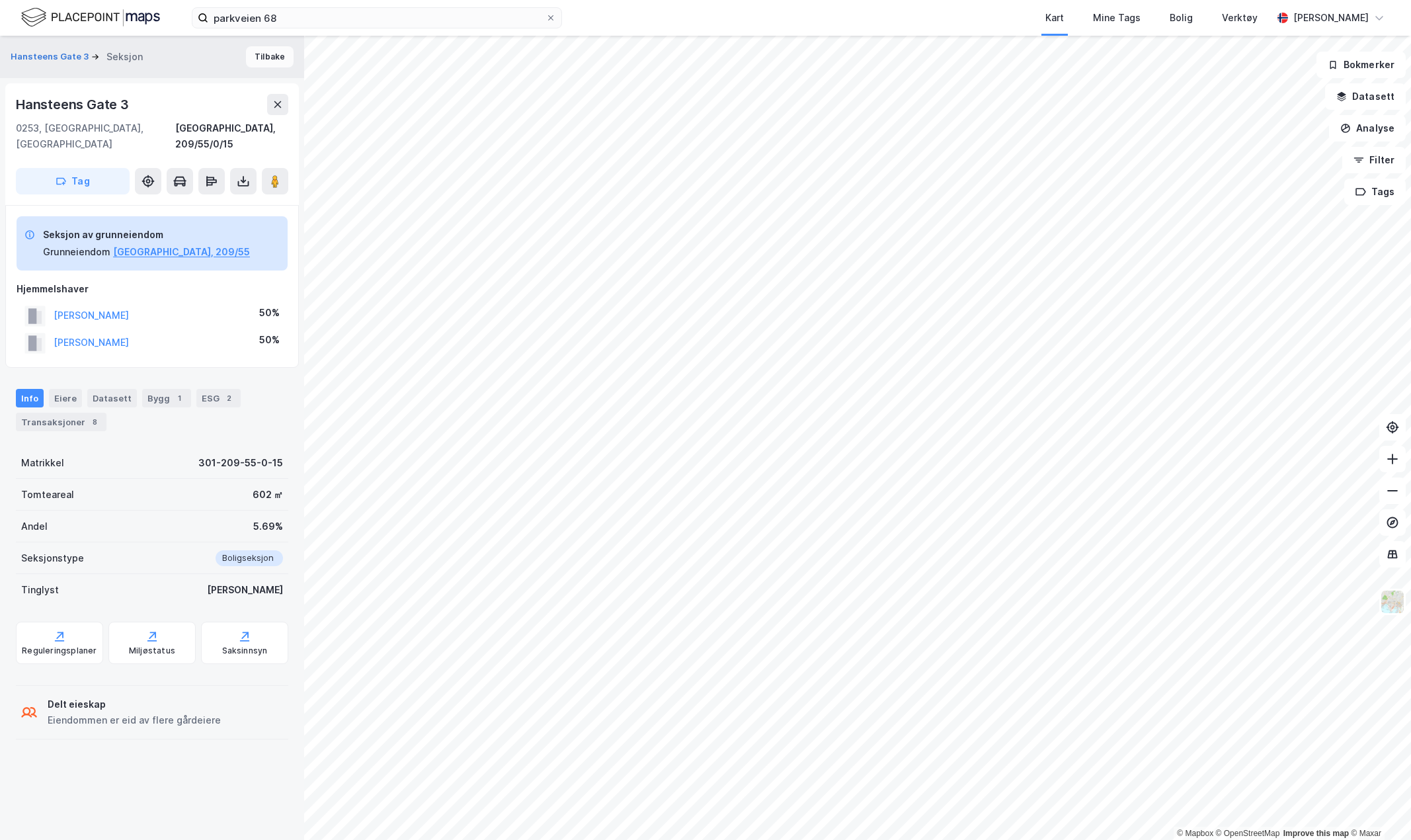
click at [258, 51] on button "Tilbake" at bounding box center [269, 56] width 48 height 21
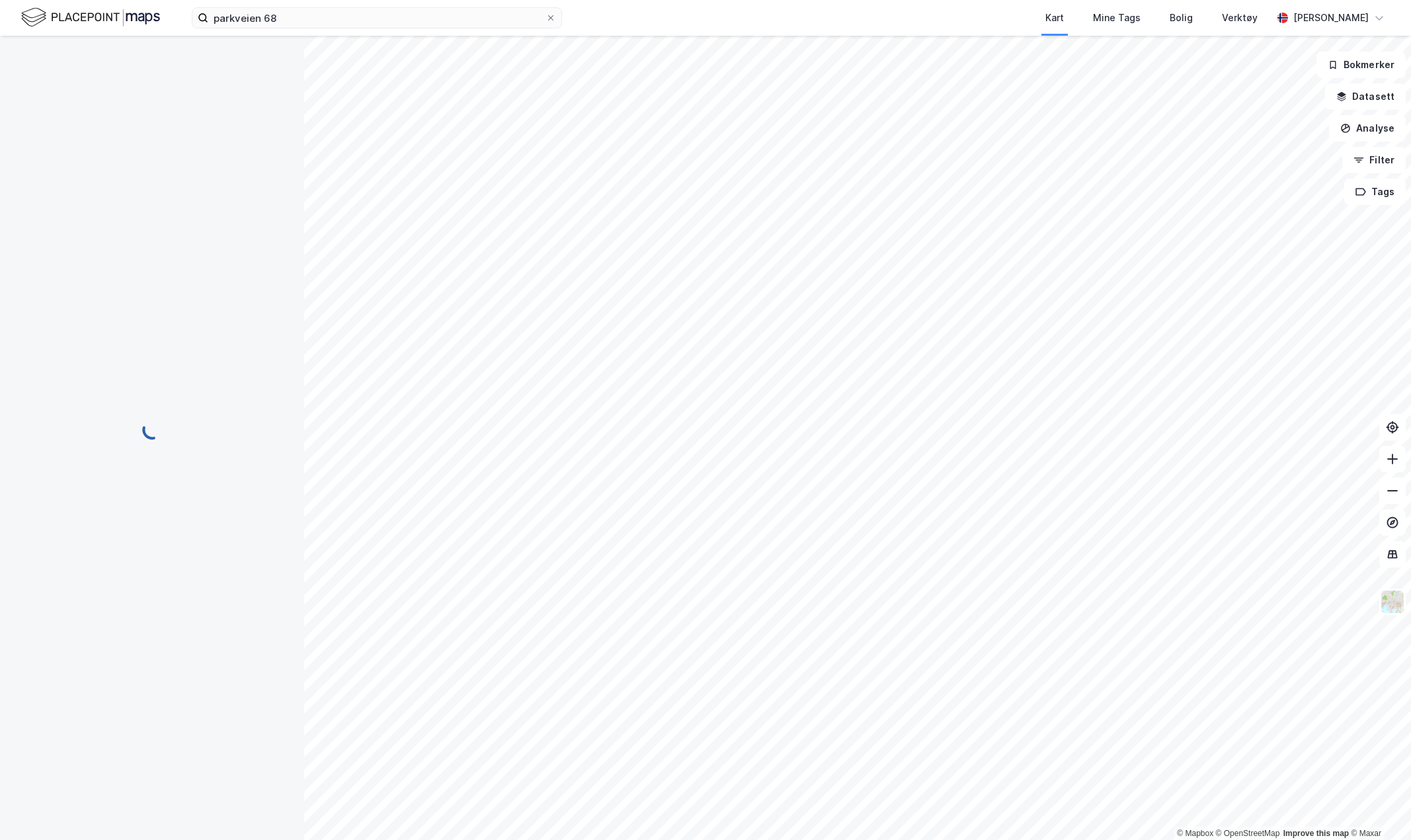
scroll to position [120, 0]
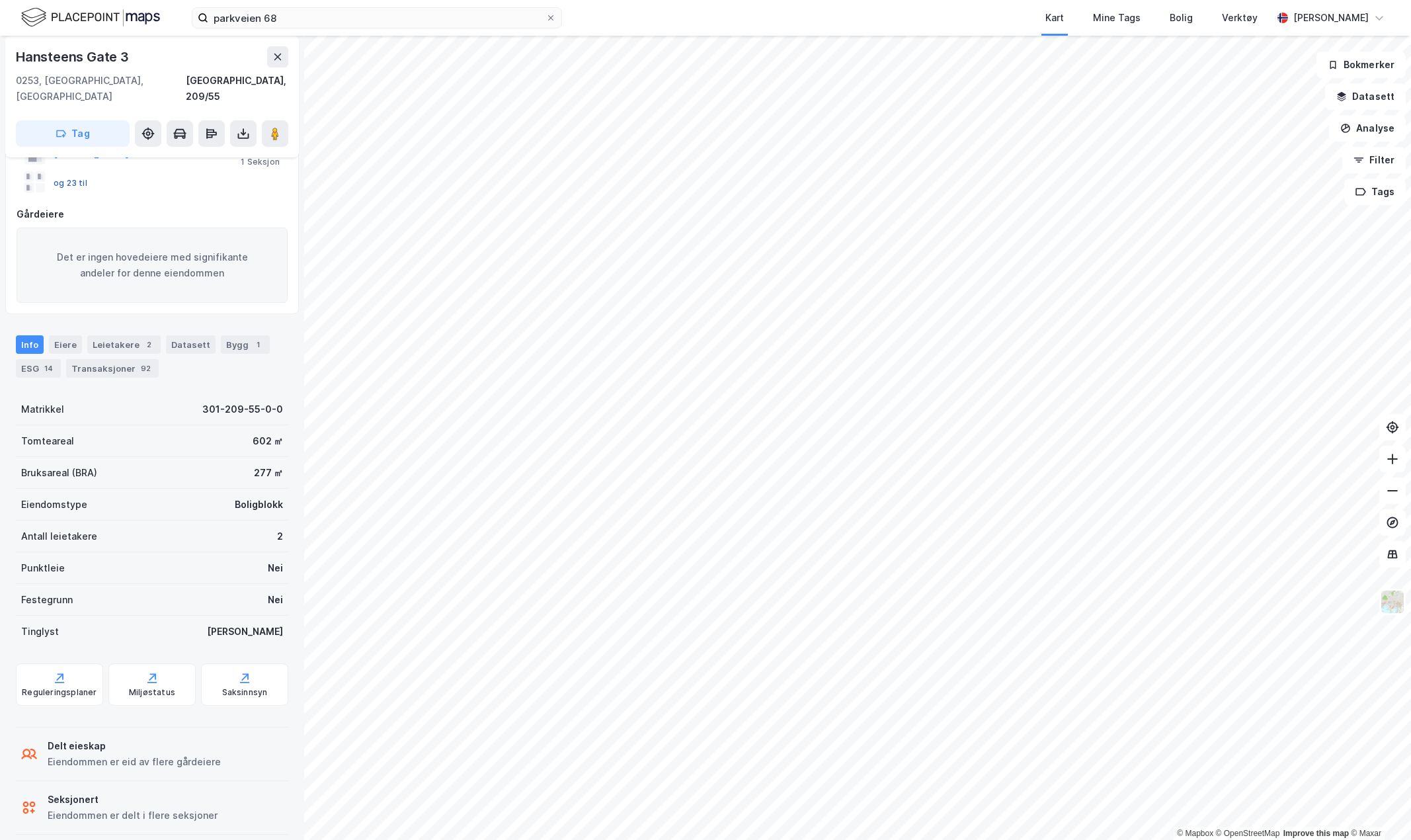
click at [0, 0] on button "og 23 til" at bounding box center [0, 0] width 0 height 0
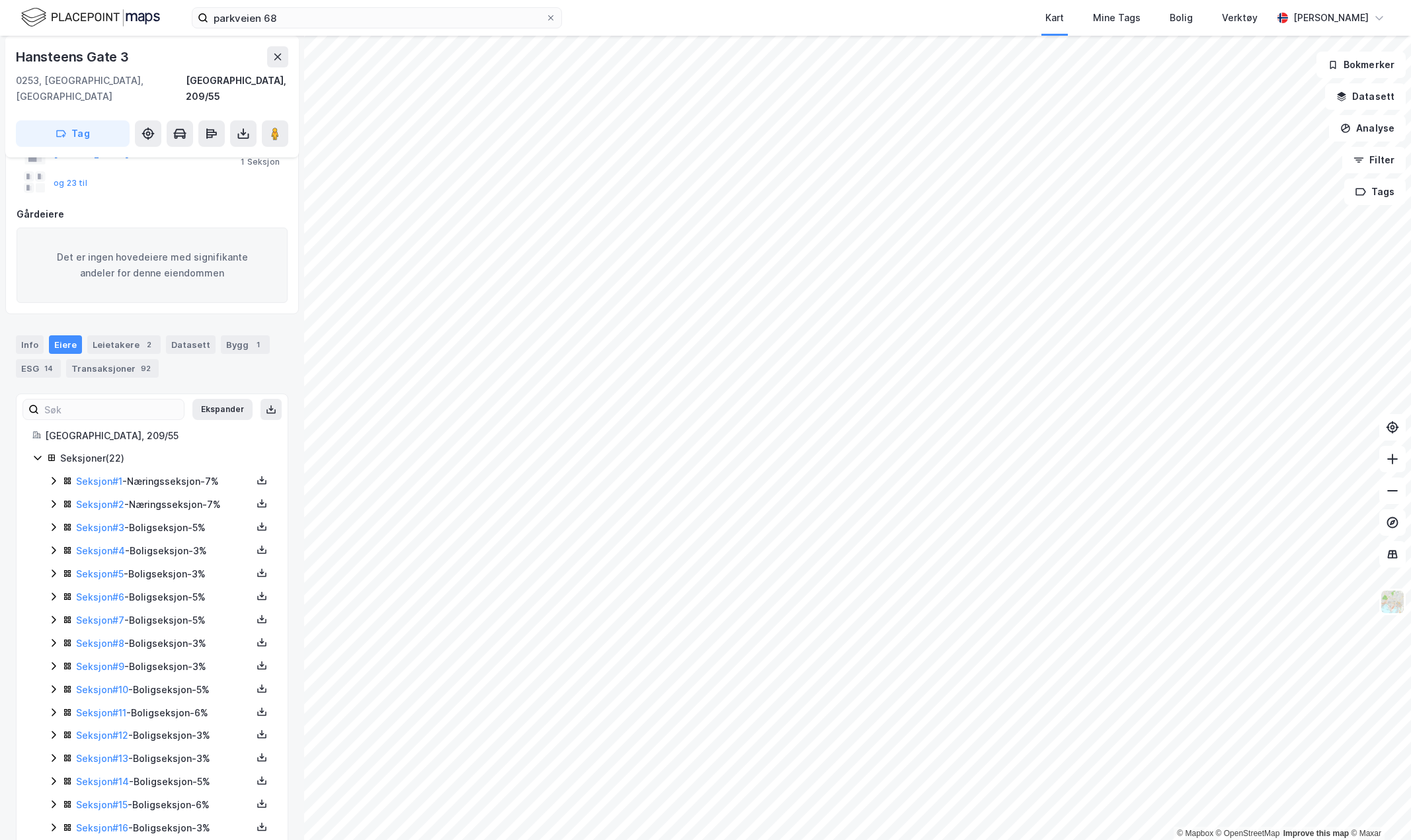
scroll to position [257, 0]
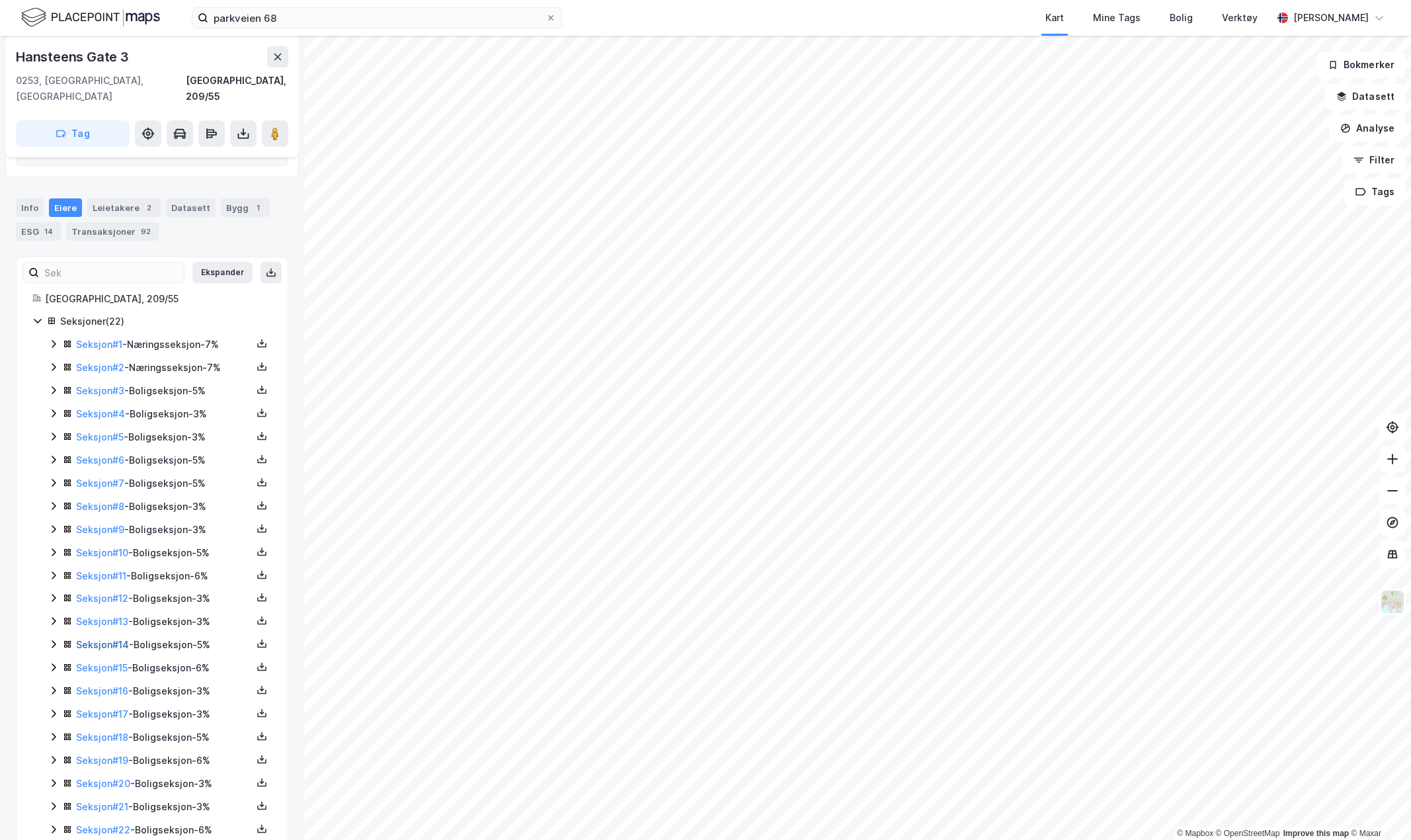
click at [123, 638] on link "Seksjon # 14" at bounding box center [102, 644] width 53 height 11
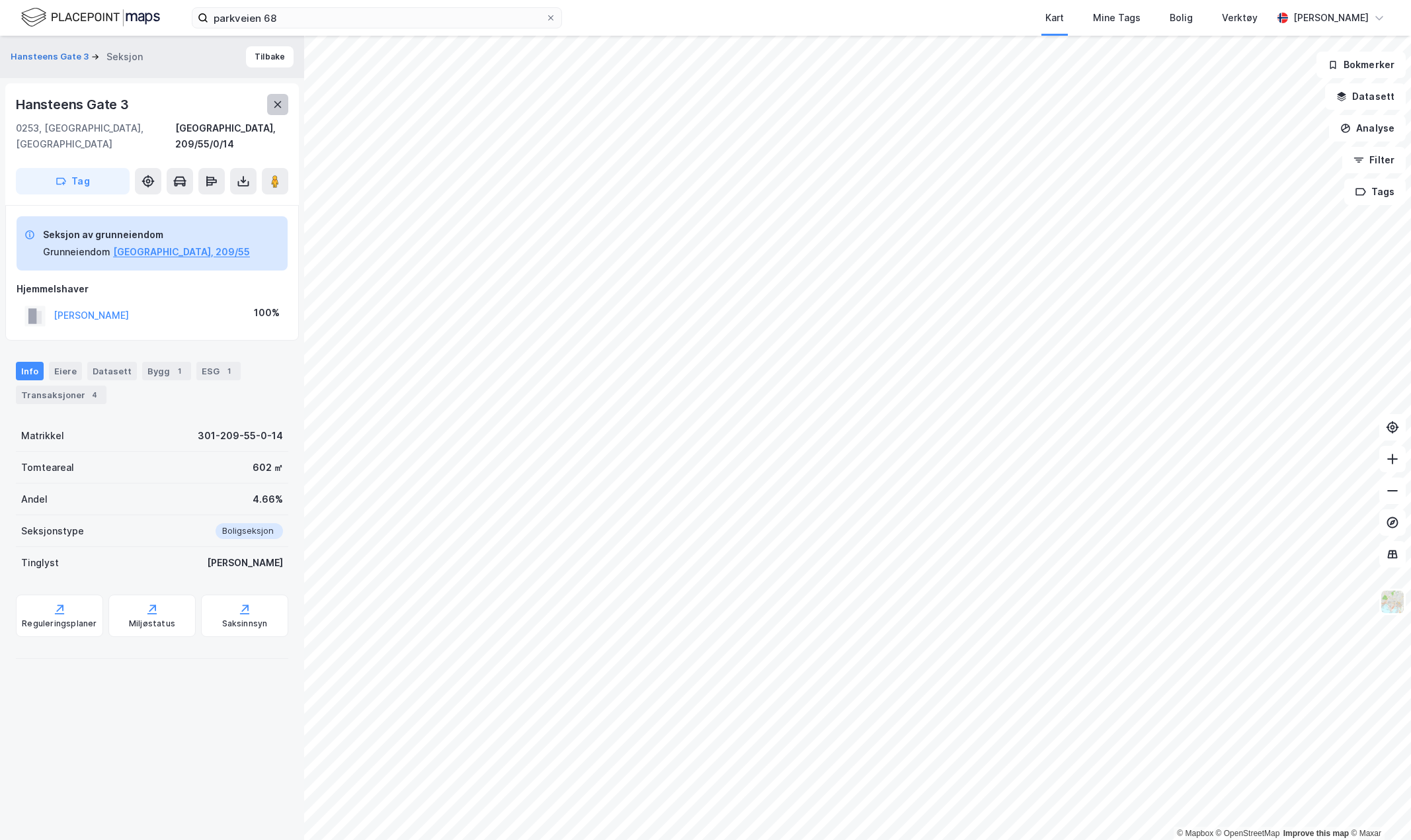
click at [281, 105] on icon at bounding box center [277, 104] width 10 height 10
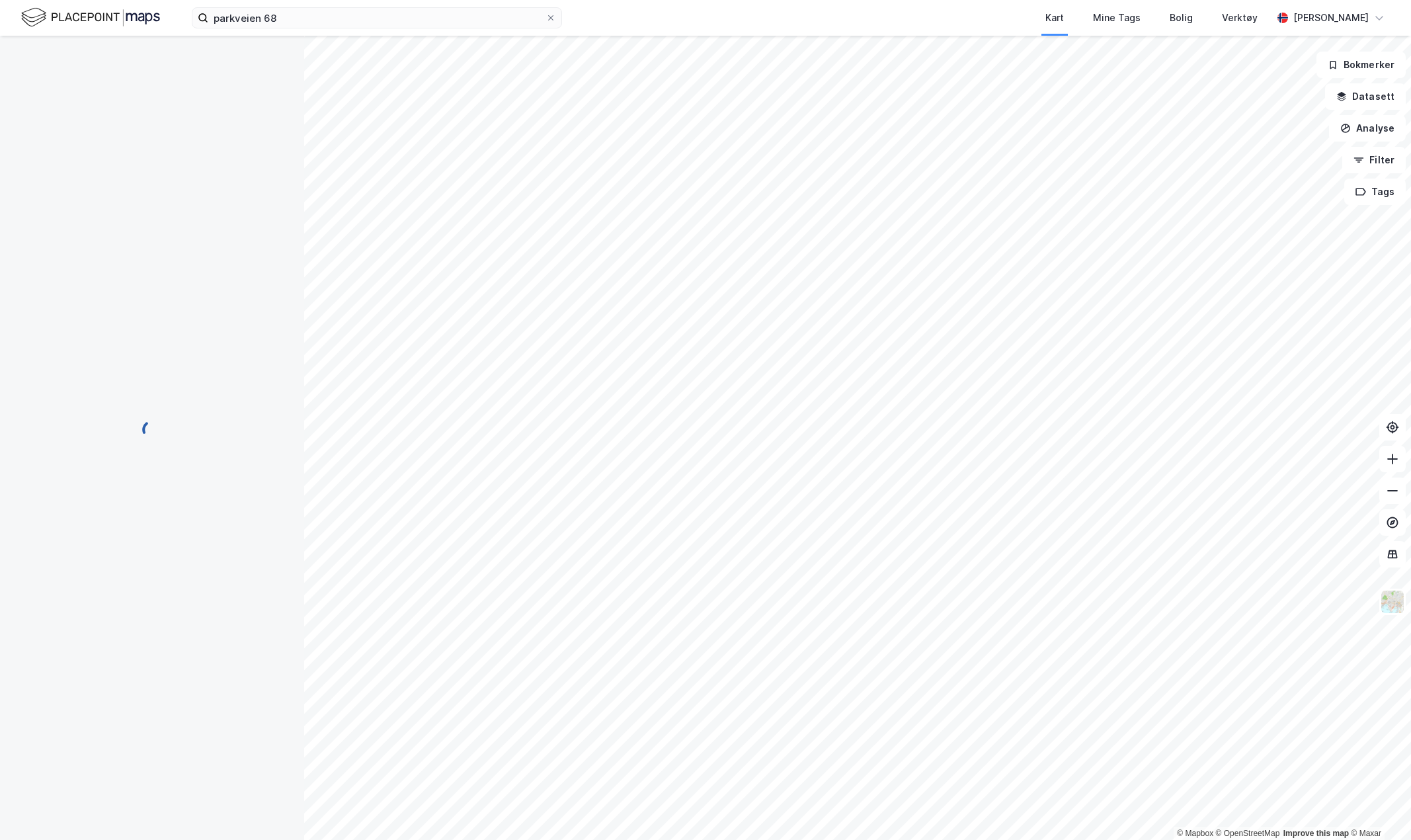
scroll to position [120, 0]
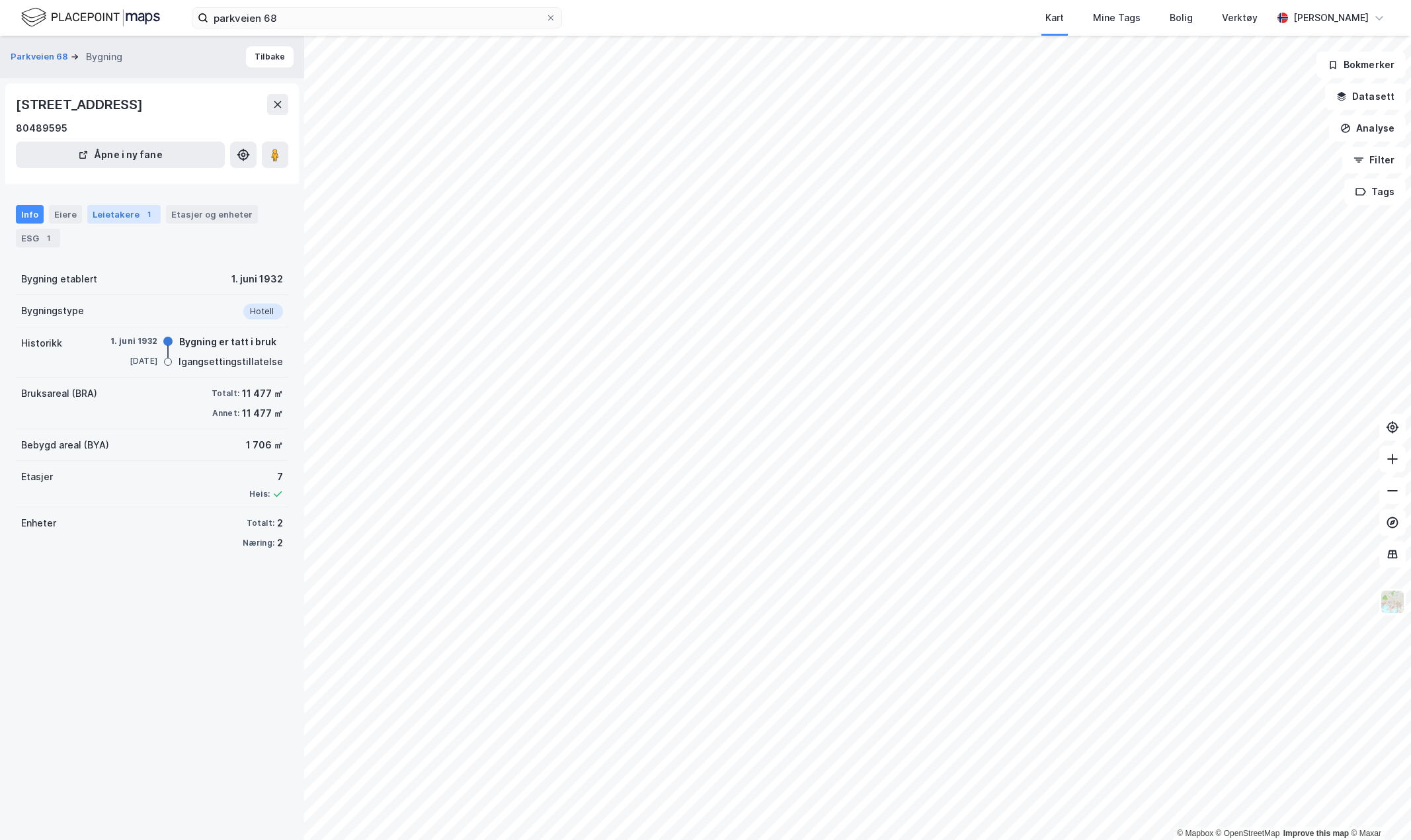
click at [123, 219] on div "Leietakere 1" at bounding box center [123, 214] width 73 height 19
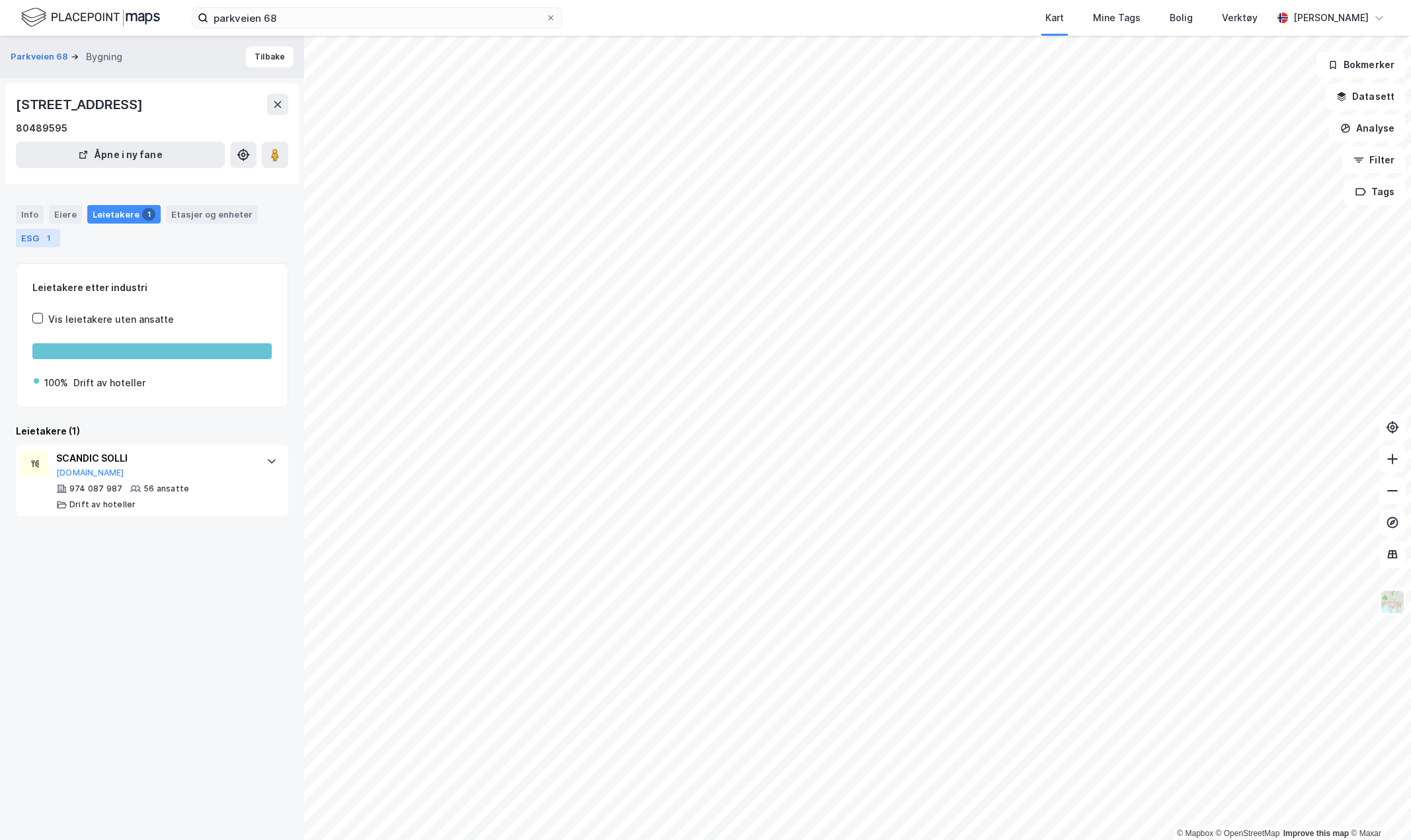
click at [46, 237] on div "1" at bounding box center [48, 238] width 13 height 13
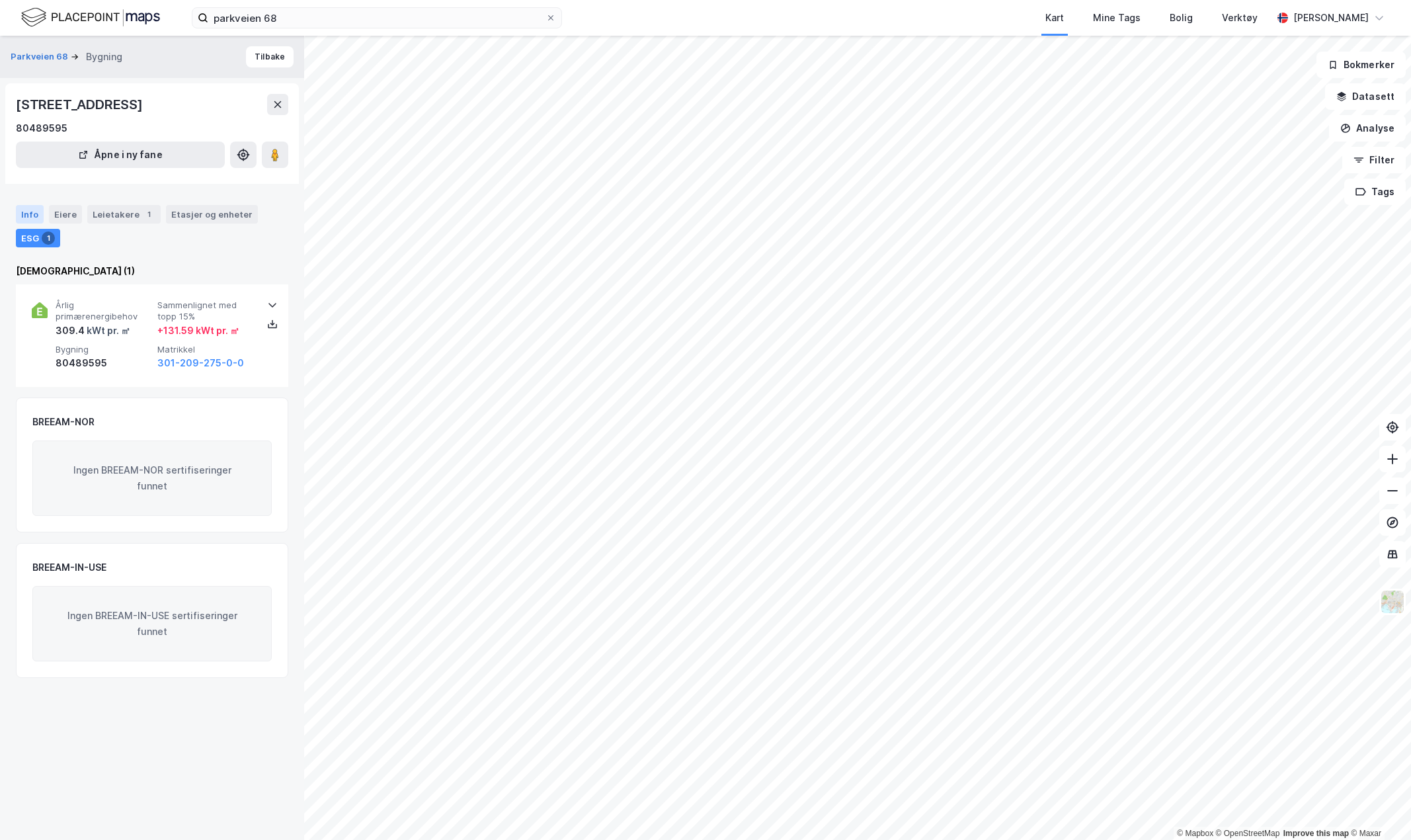
click at [31, 214] on div "Info" at bounding box center [30, 214] width 27 height 19
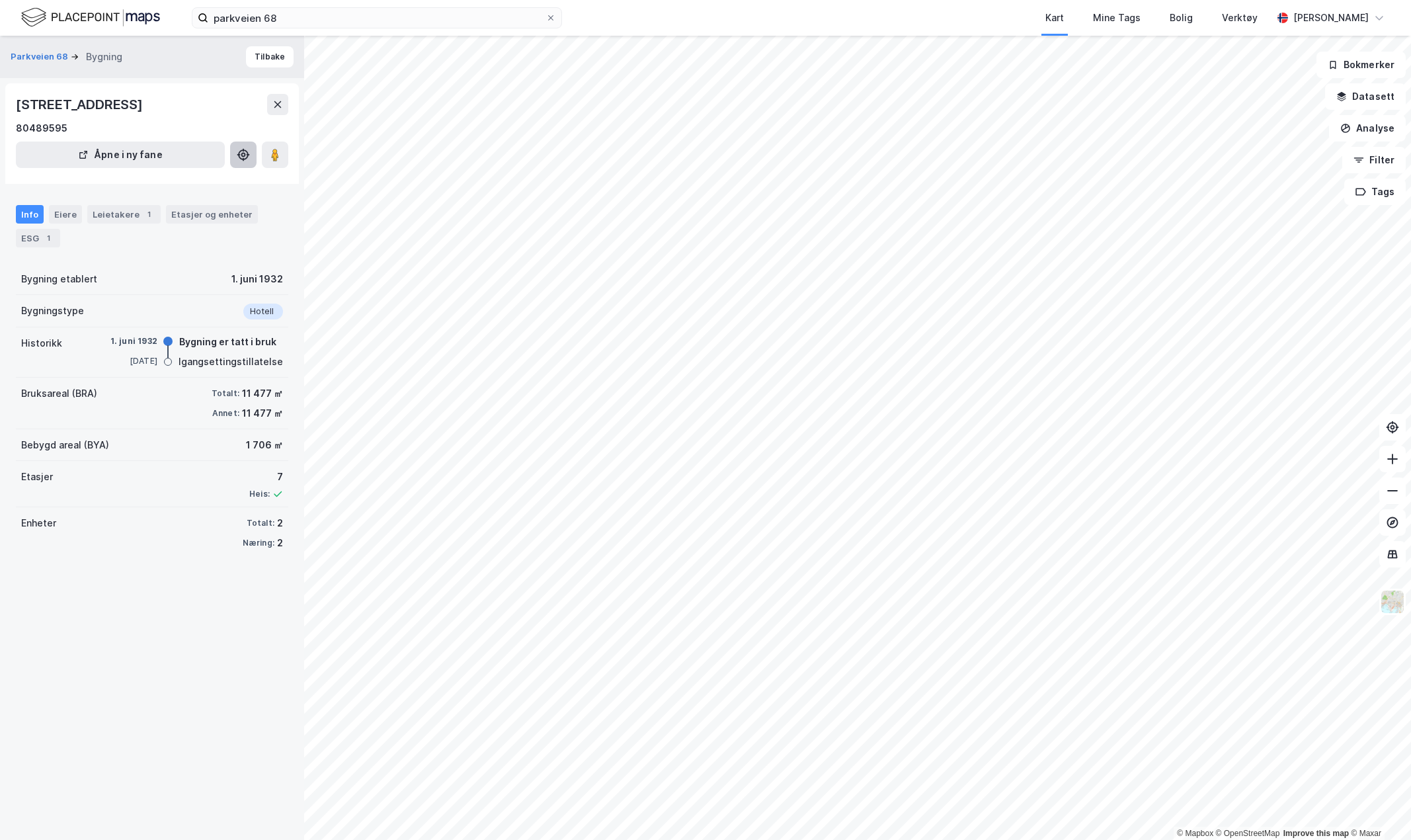
click at [246, 151] on icon at bounding box center [243, 154] width 10 height 10
click at [171, 221] on div "Etasjer og enheter" at bounding box center [212, 214] width 92 height 19
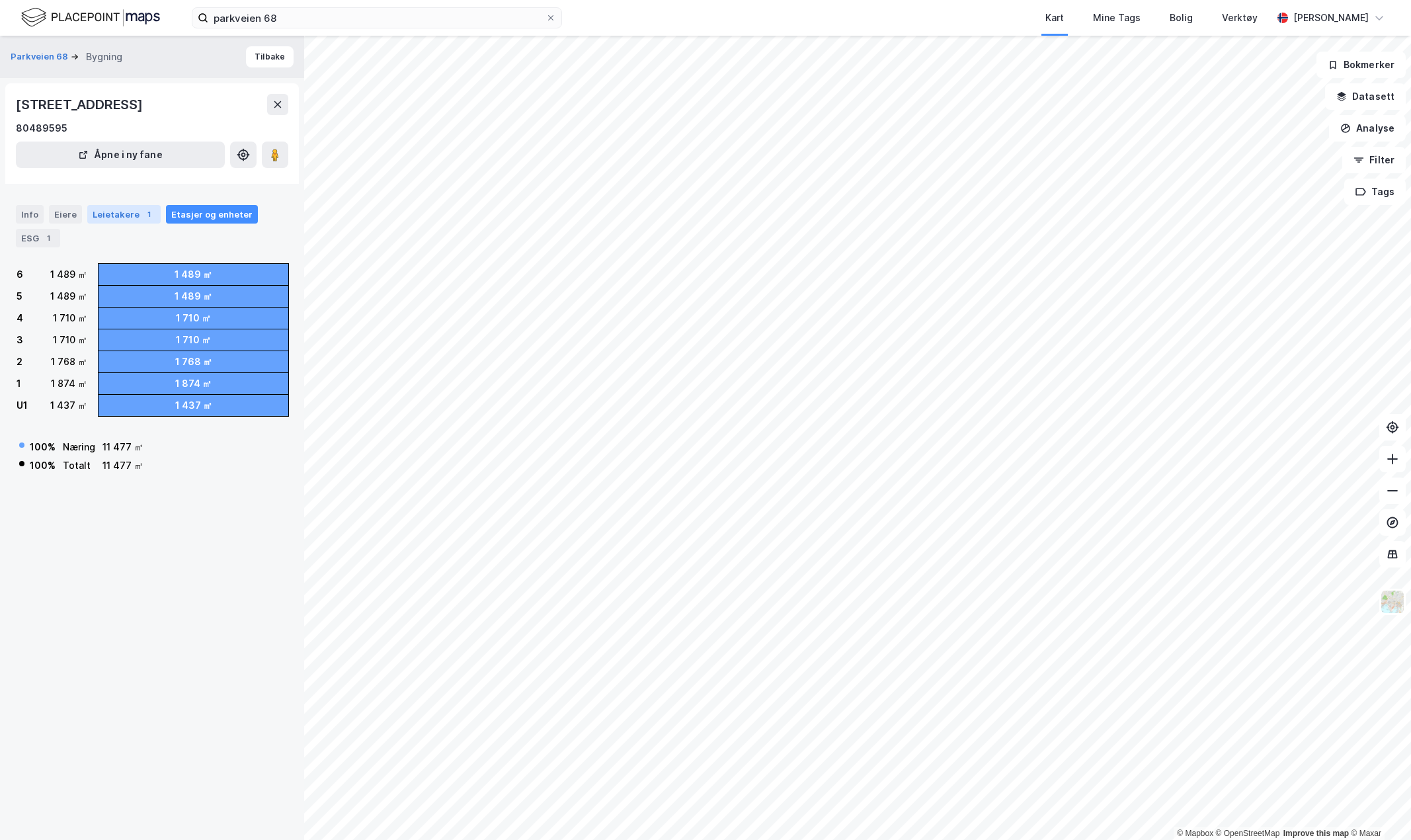
click at [98, 211] on div "Leietakere 1" at bounding box center [123, 214] width 73 height 19
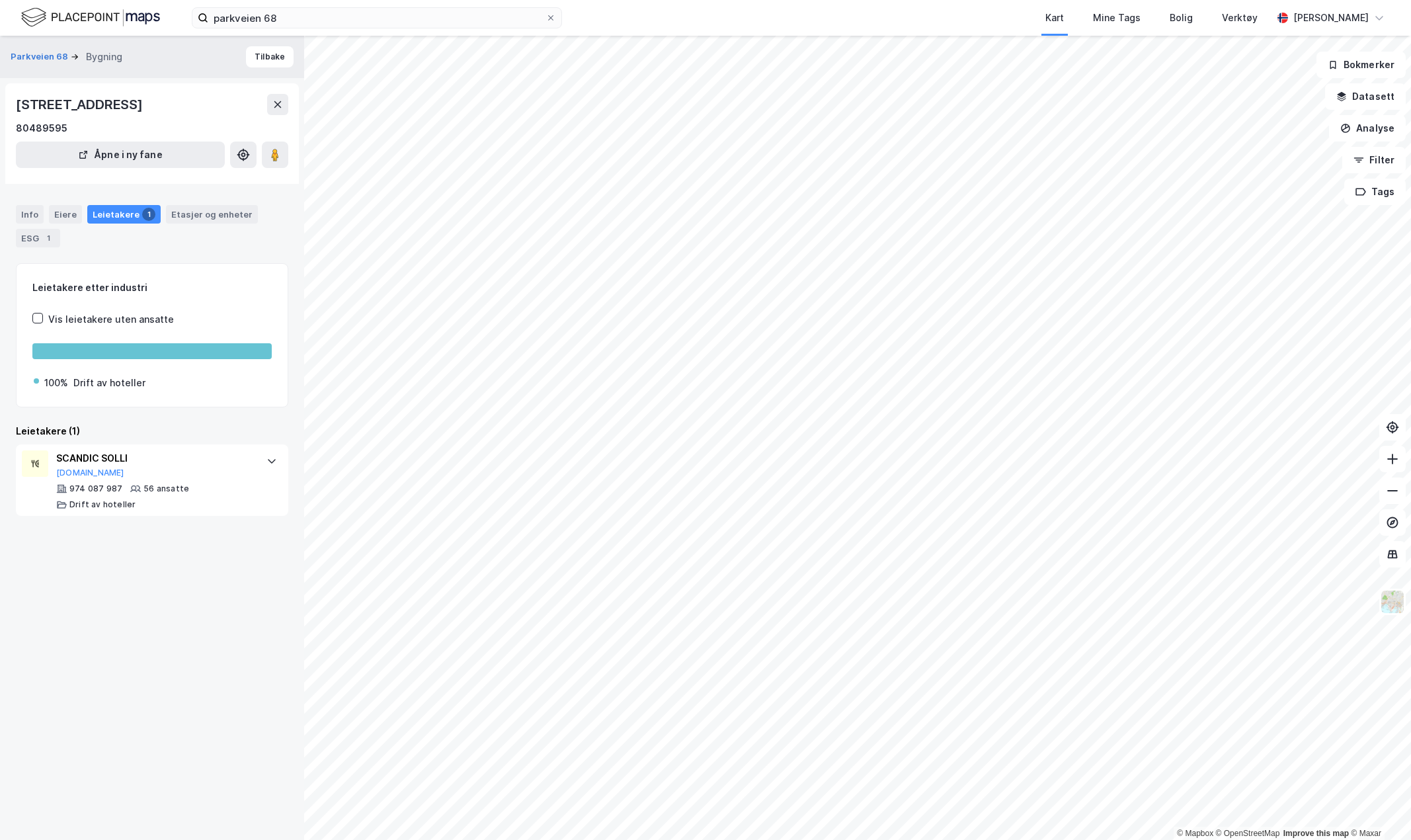
click at [81, 212] on div "Info Eiere Leietakere 1 Etasjer og enheter ESG 1" at bounding box center [152, 226] width 273 height 42
click at [75, 201] on div "Info Eiere Leietakere 1 Etasjer og enheter ESG 1" at bounding box center [152, 221] width 304 height 64
click at [267, 64] on button "Tilbake" at bounding box center [269, 56] width 48 height 21
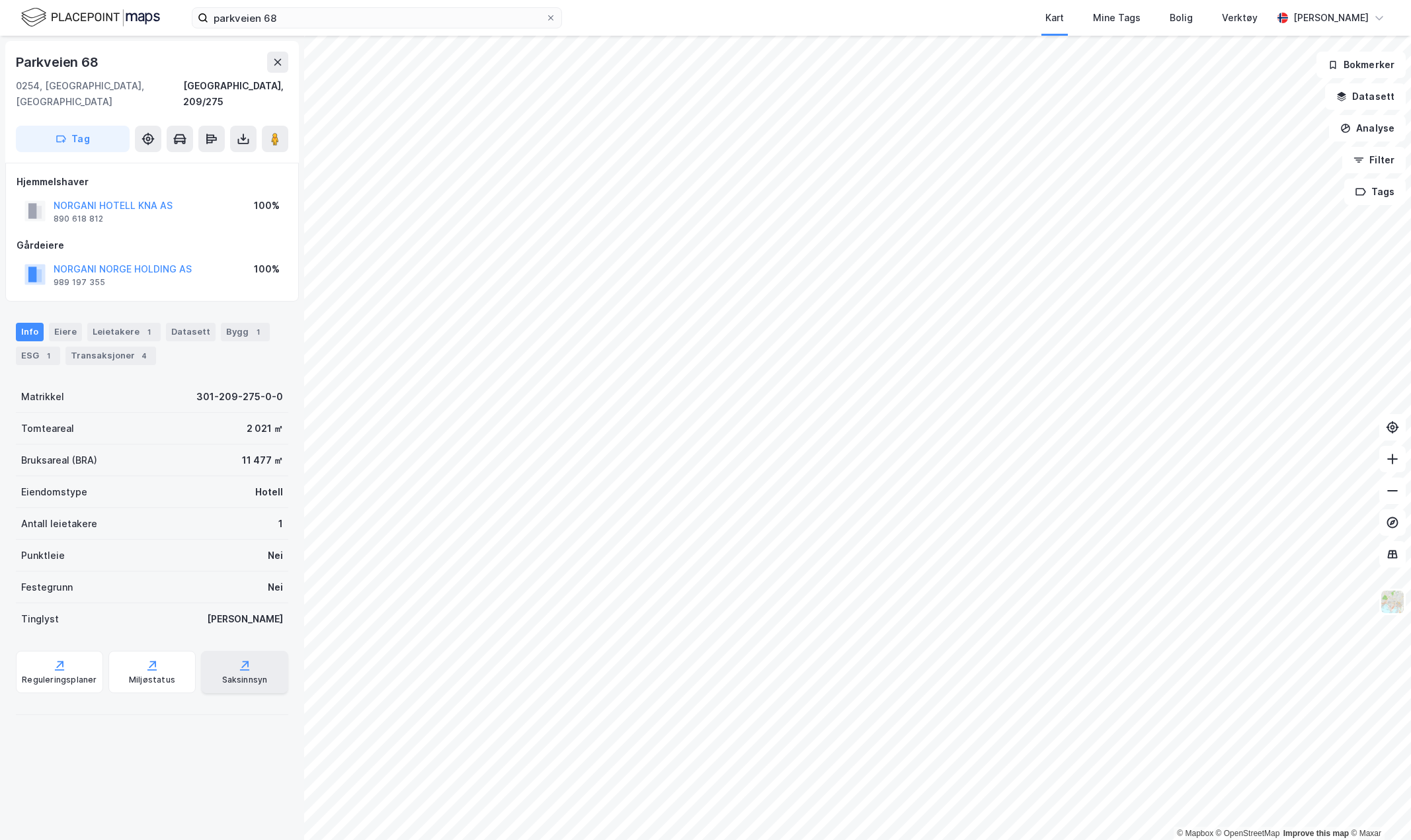
click at [241, 669] on div "Saksinnsyn" at bounding box center [244, 672] width 87 height 42
